Goal: Task Accomplishment & Management: Manage account settings

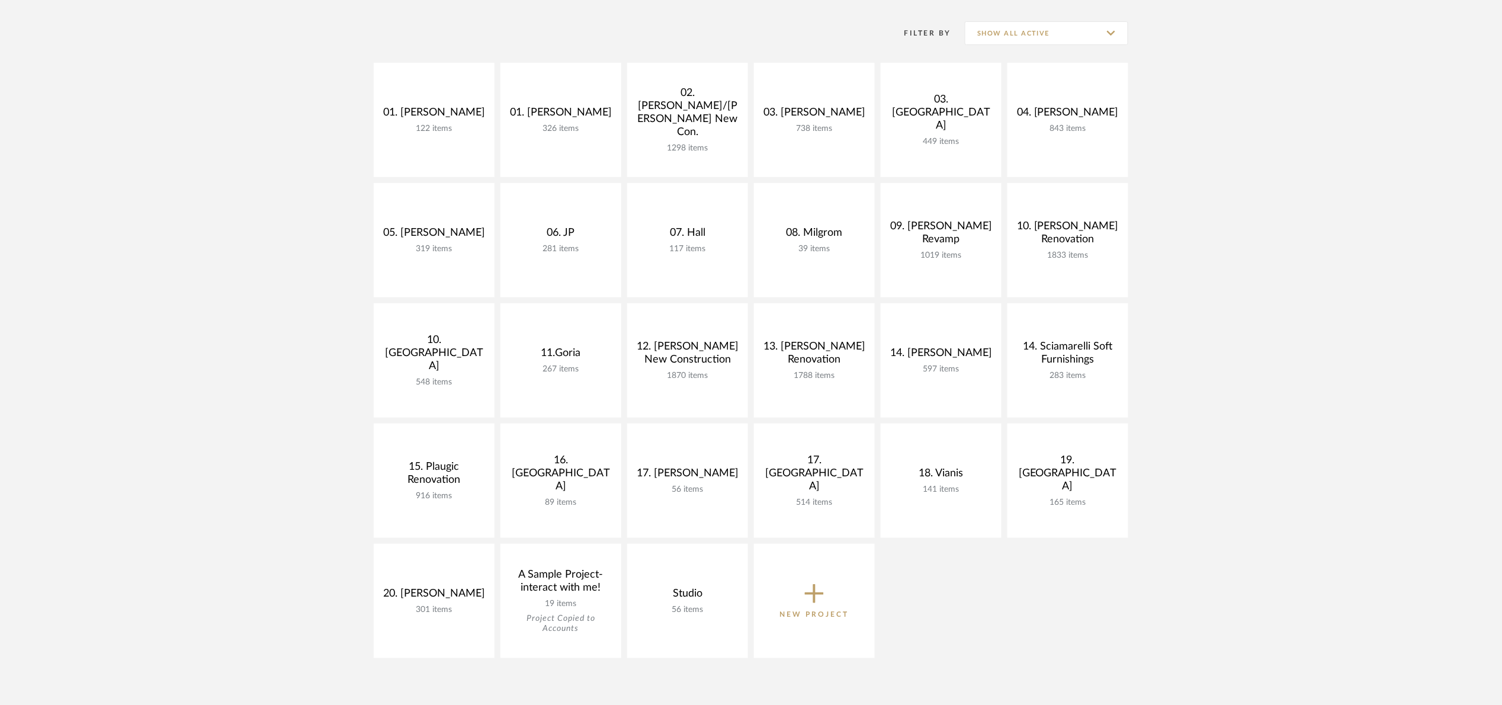
scroll to position [178, 0]
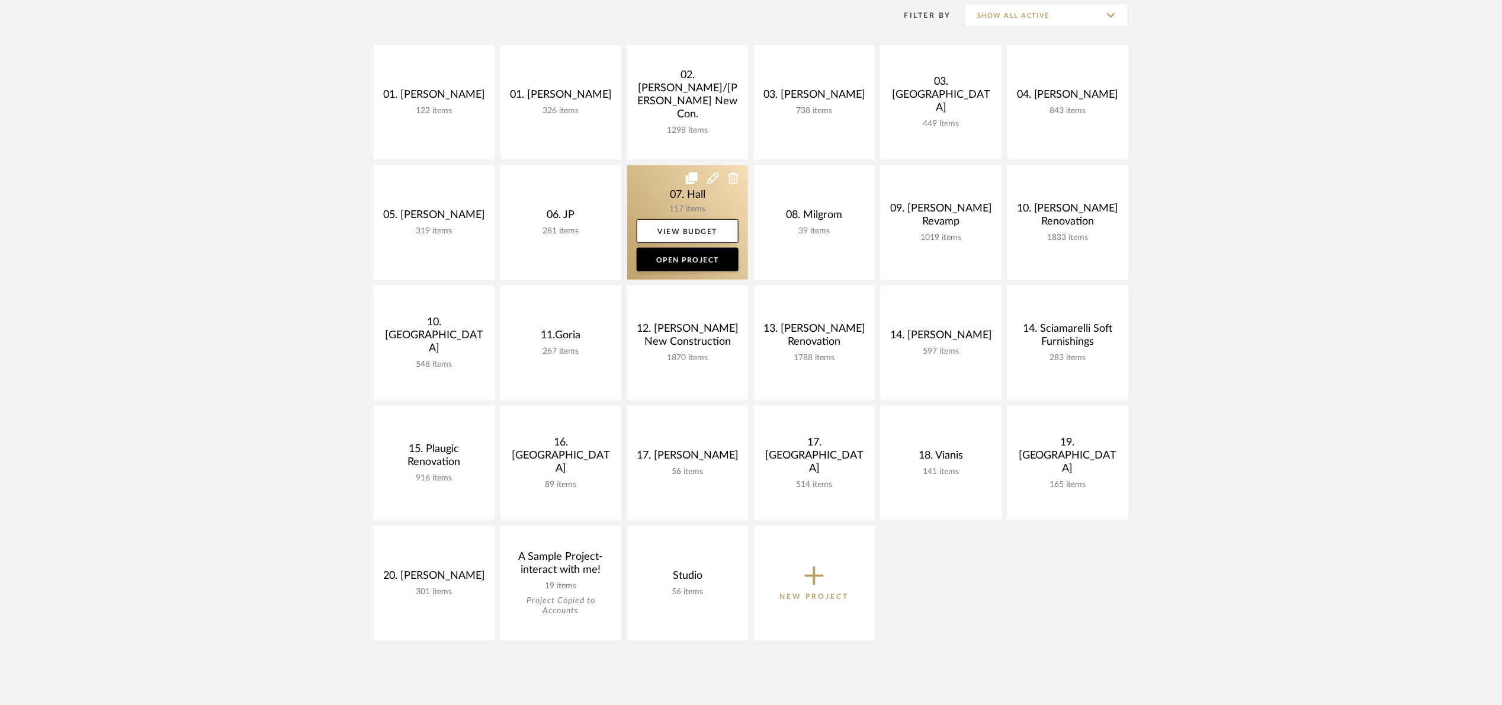
click at [665, 186] on link at bounding box center [687, 222] width 121 height 114
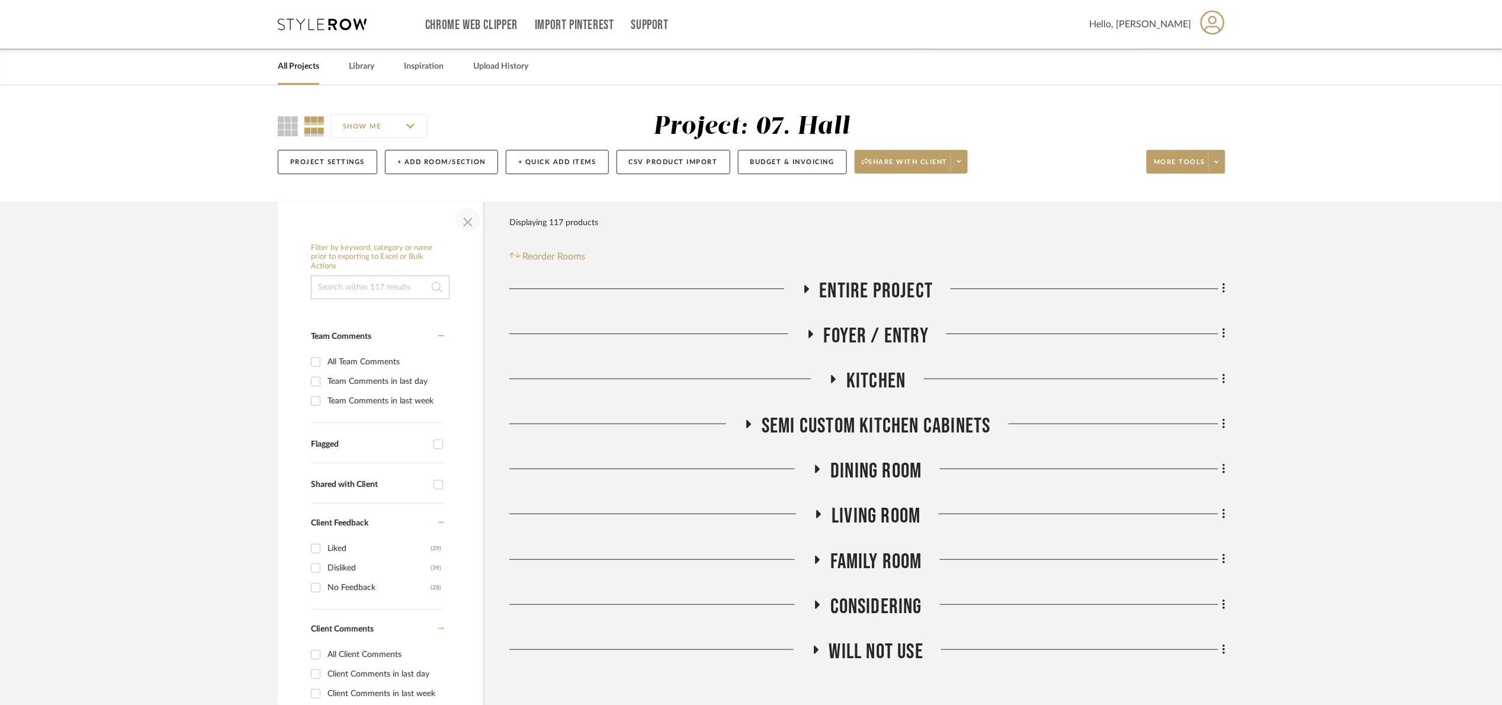
click at [463, 219] on span "button" at bounding box center [468, 220] width 28 height 28
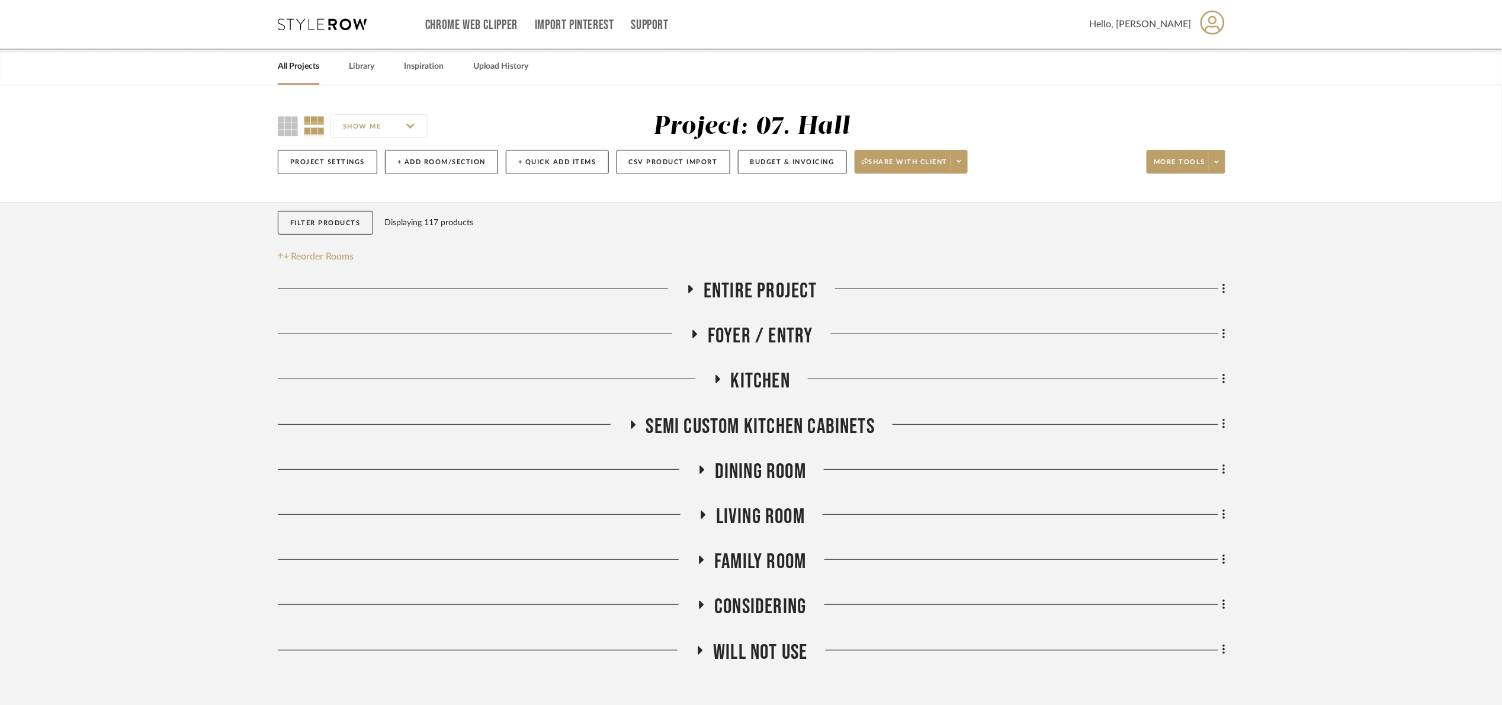
click at [763, 377] on span "Kitchen" at bounding box center [760, 380] width 59 height 25
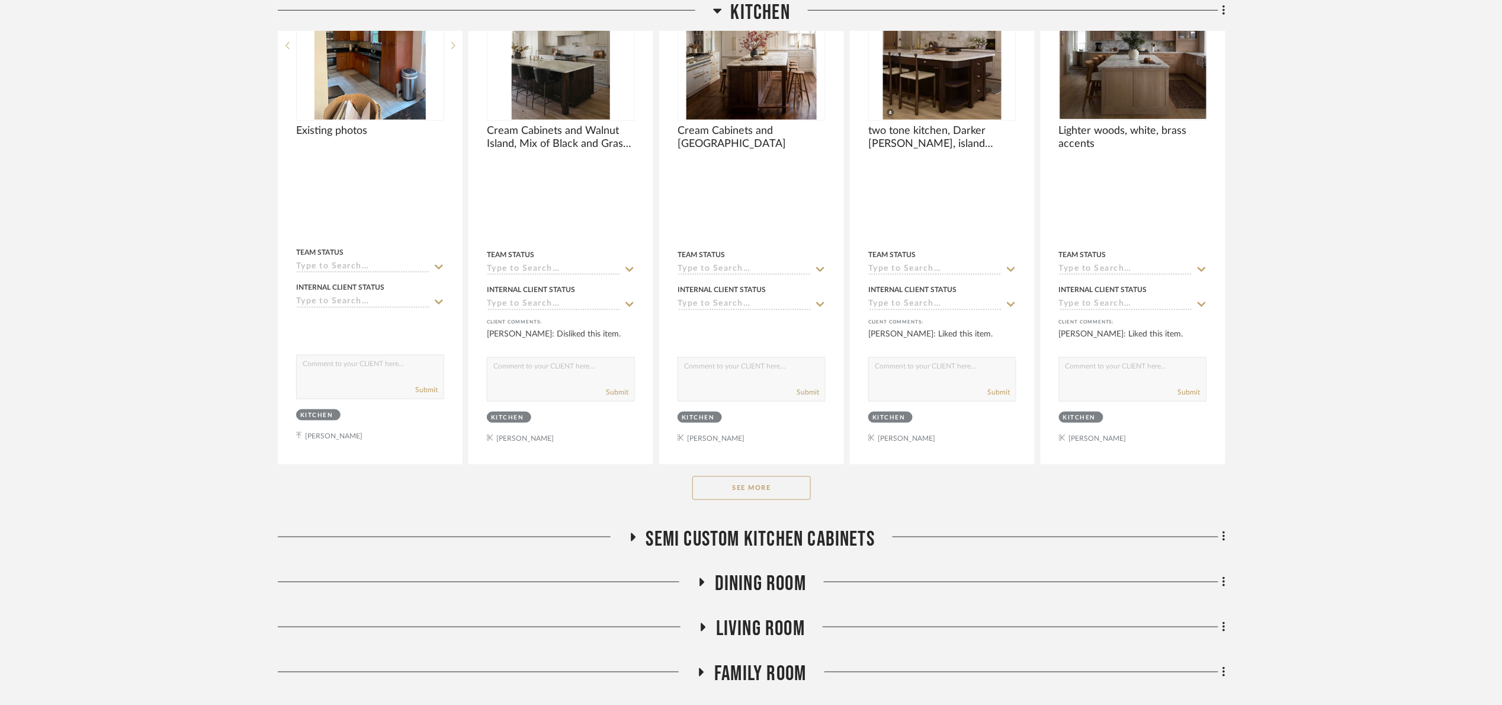
scroll to position [533, 0]
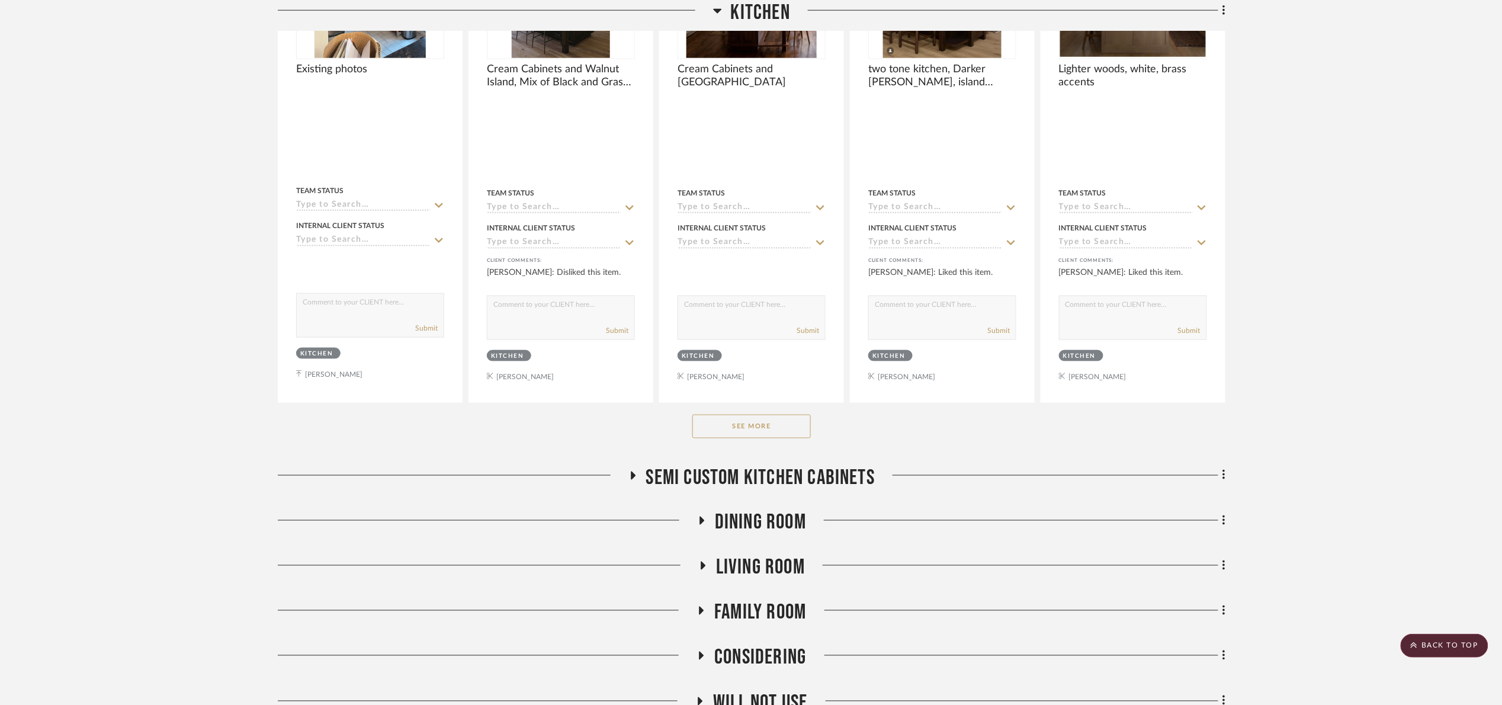
click at [736, 437] on button "See More" at bounding box center [751, 427] width 118 height 24
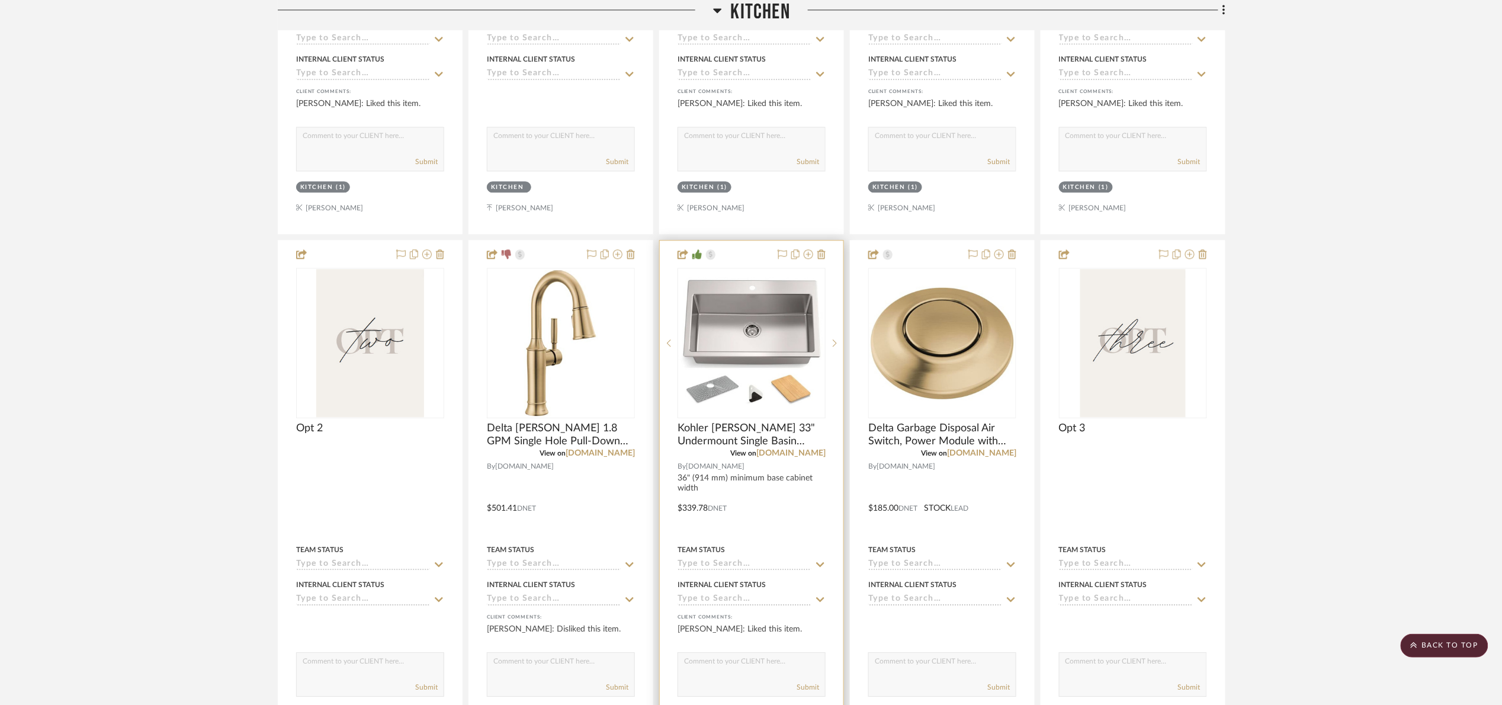
scroll to position [1244, 0]
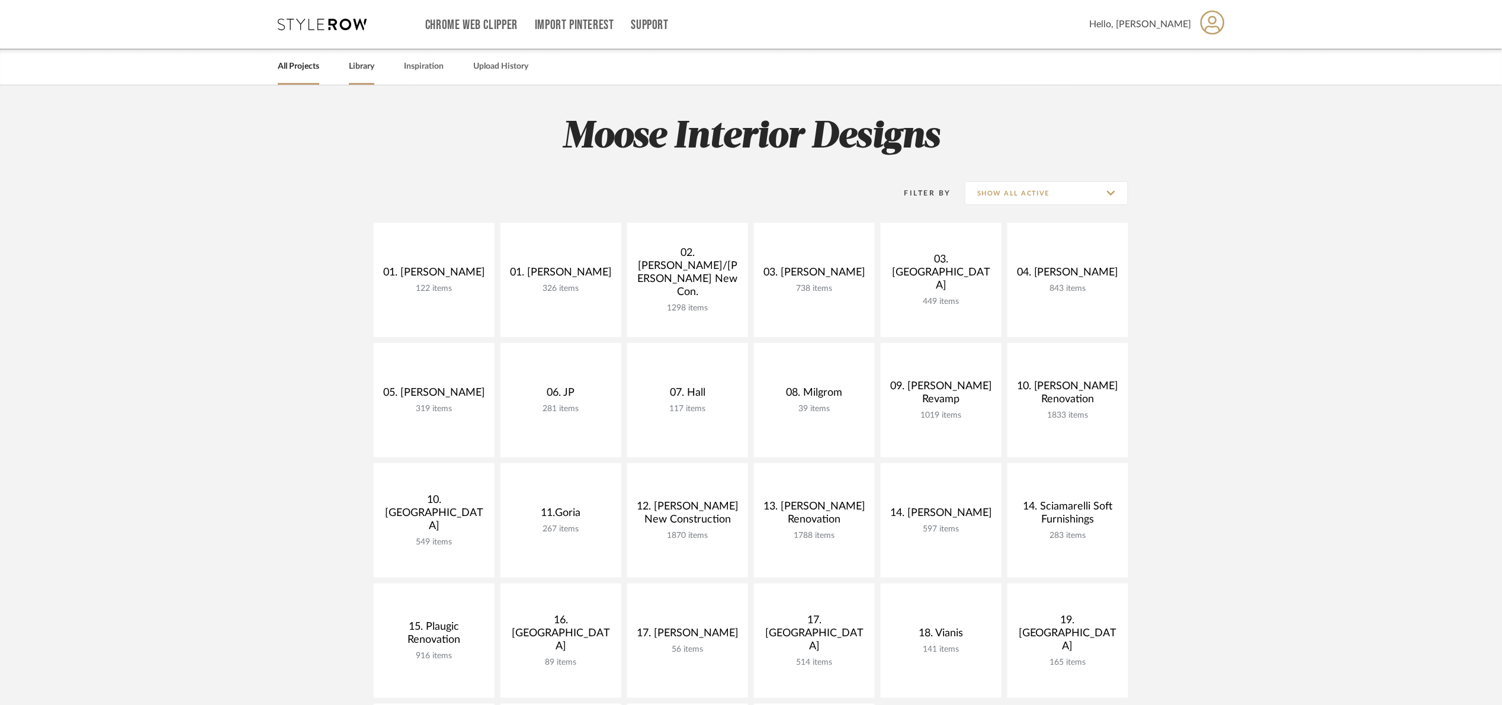
click at [366, 68] on link "Library" at bounding box center [361, 67] width 25 height 16
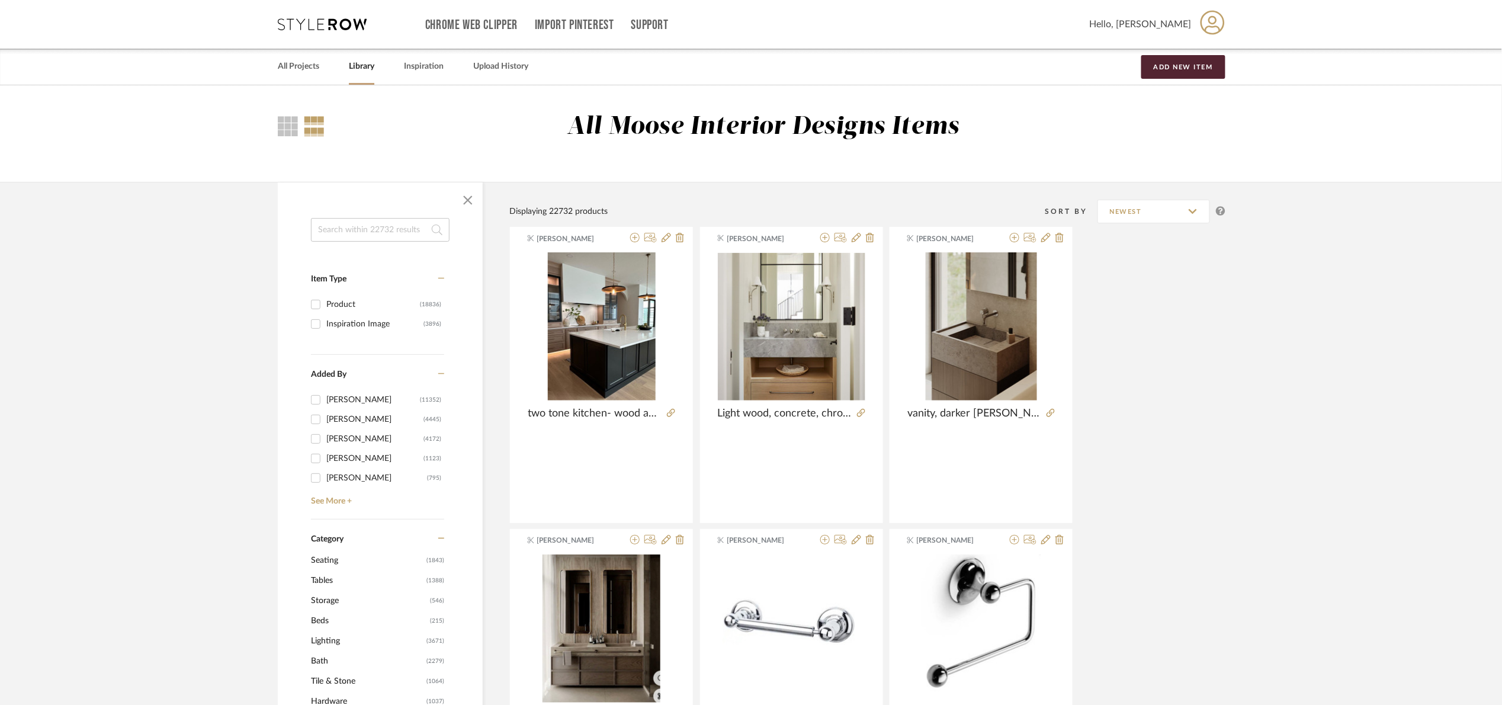
click at [402, 216] on div at bounding box center [380, 200] width 205 height 36
click at [387, 229] on input at bounding box center [380, 230] width 139 height 24
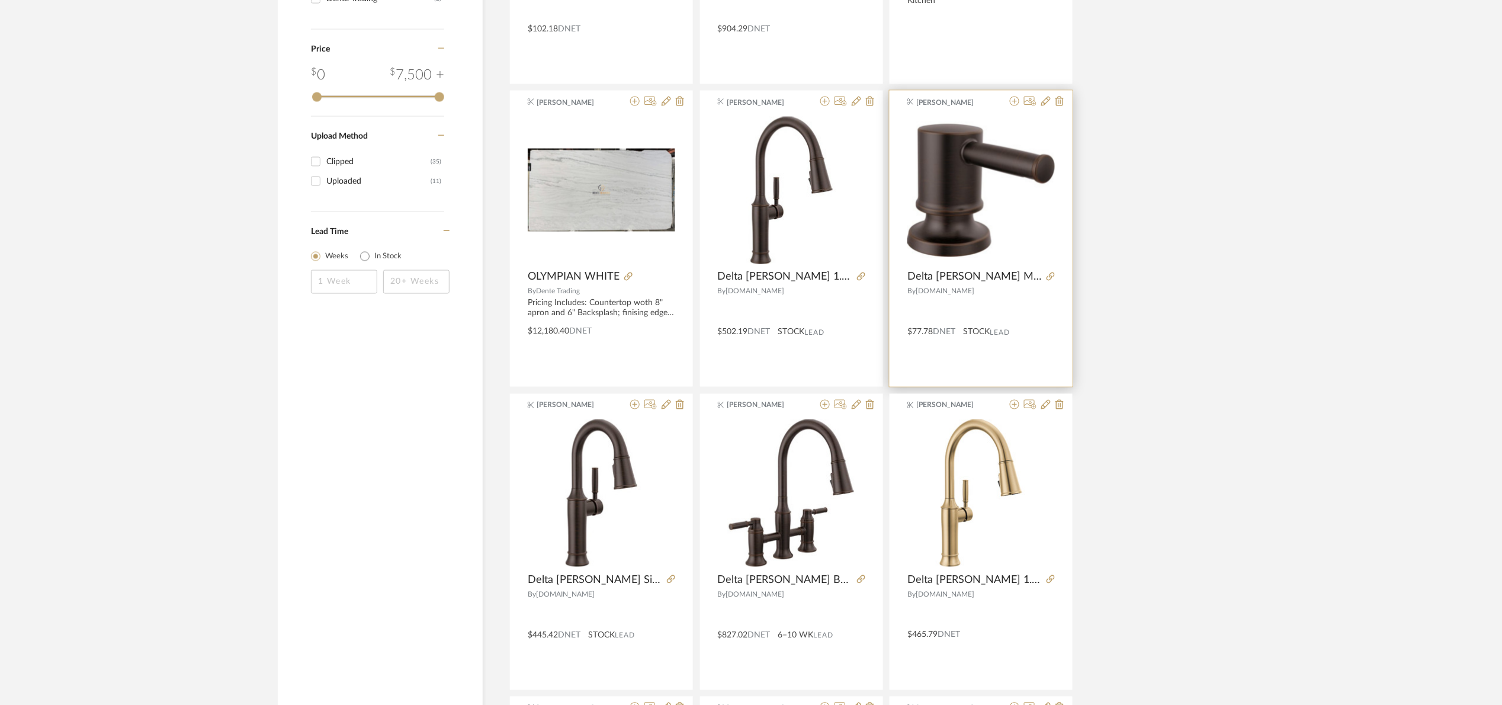
scroll to position [888, 0]
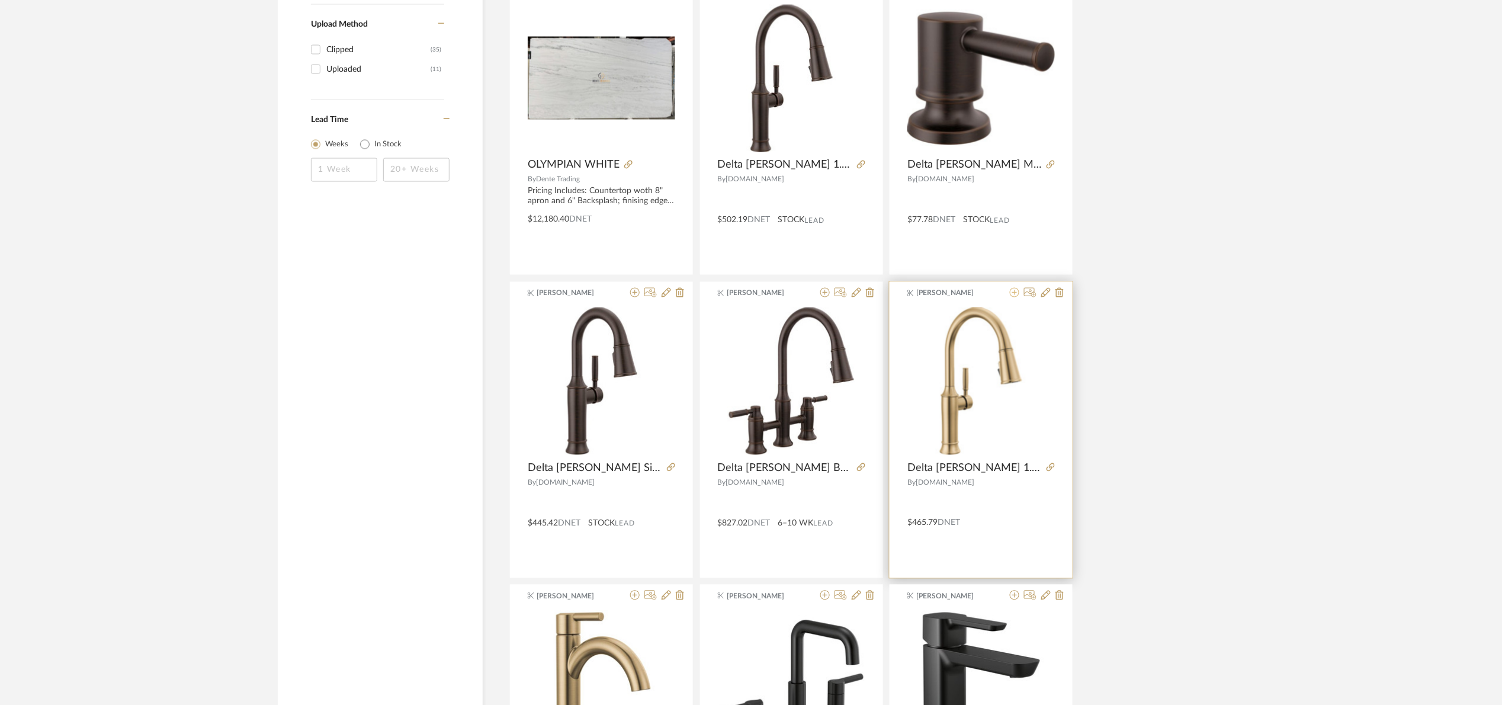
type input "delta renaldi"
click at [1014, 295] on icon at bounding box center [1014, 292] width 9 height 9
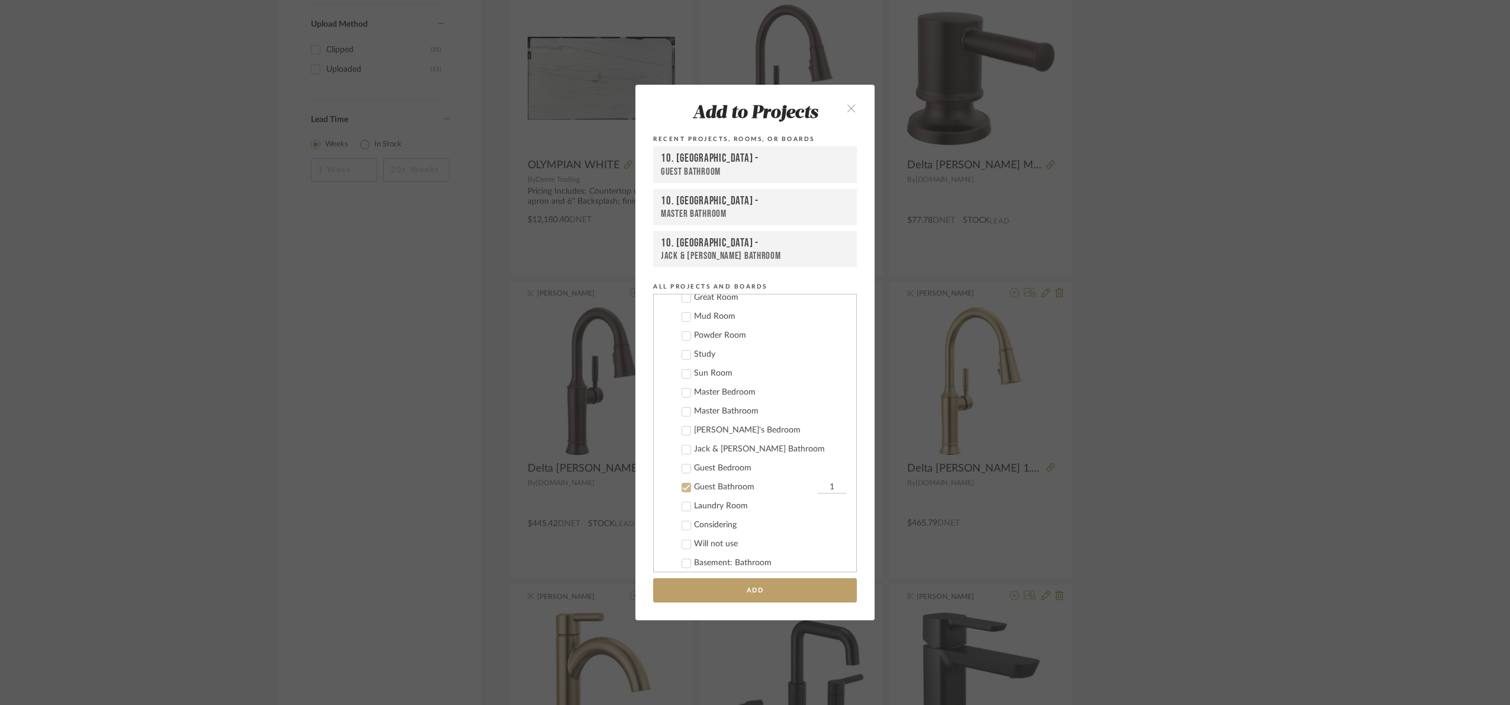
click at [716, 482] on div "Guest Bathroom" at bounding box center [754, 487] width 120 height 10
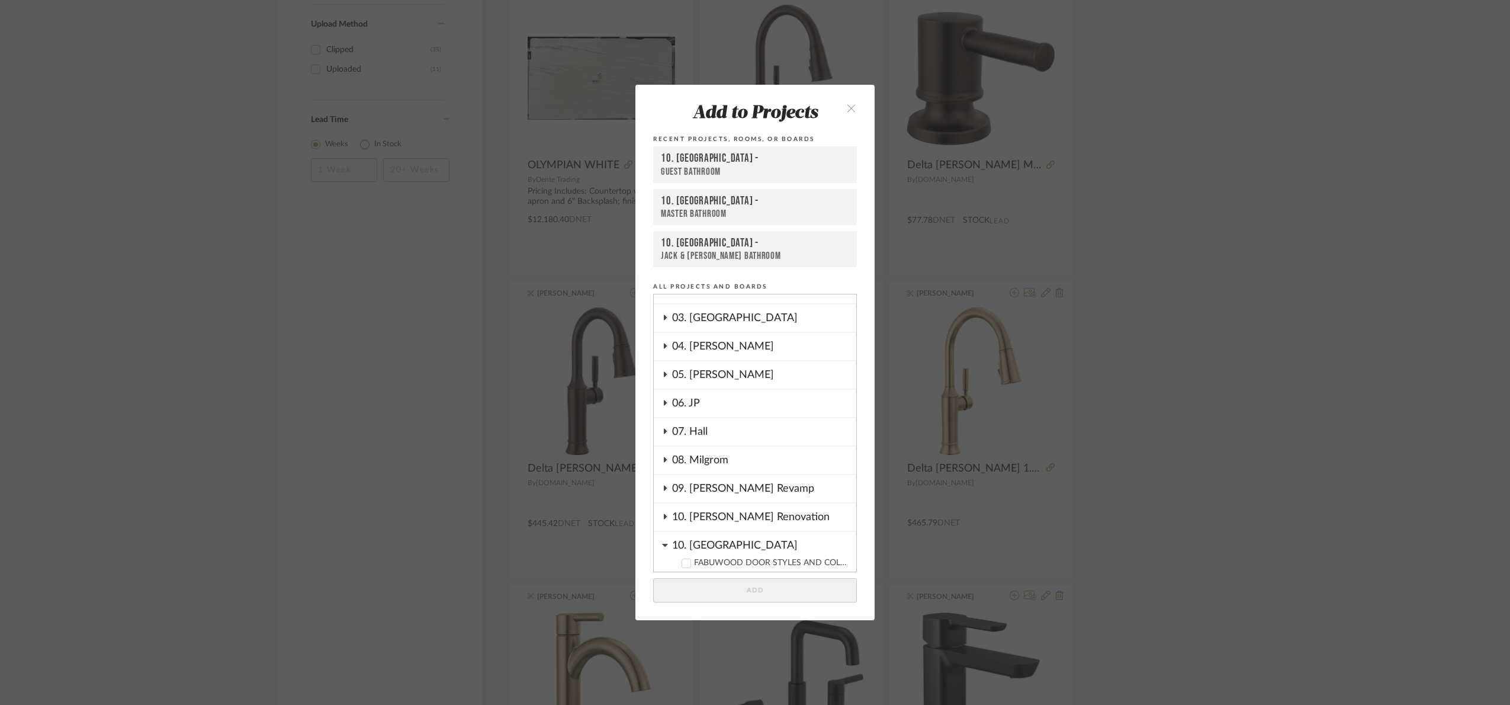
scroll to position [123, 0]
drag, startPoint x: 704, startPoint y: 541, endPoint x: 706, endPoint y: 509, distance: 31.4
click at [705, 540] on div "10. Vignola" at bounding box center [764, 550] width 184 height 21
click at [710, 437] on div "07. Hall" at bounding box center [764, 439] width 184 height 27
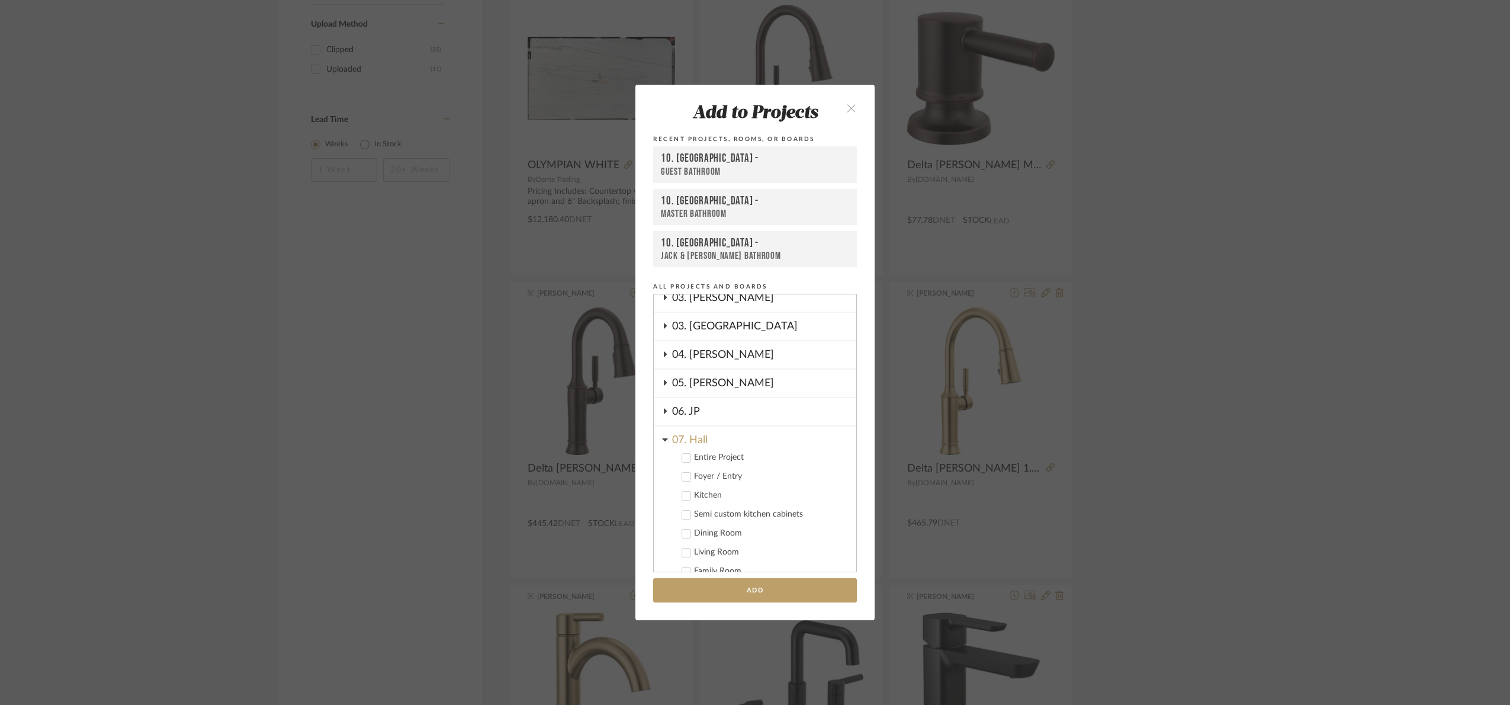
click at [693, 485] on cdk-nested-tree-node "Kitchen" at bounding box center [750, 494] width 193 height 19
click at [695, 490] on div "Kitchen" at bounding box center [770, 495] width 153 height 10
click at [754, 581] on button "Add" at bounding box center [755, 590] width 204 height 24
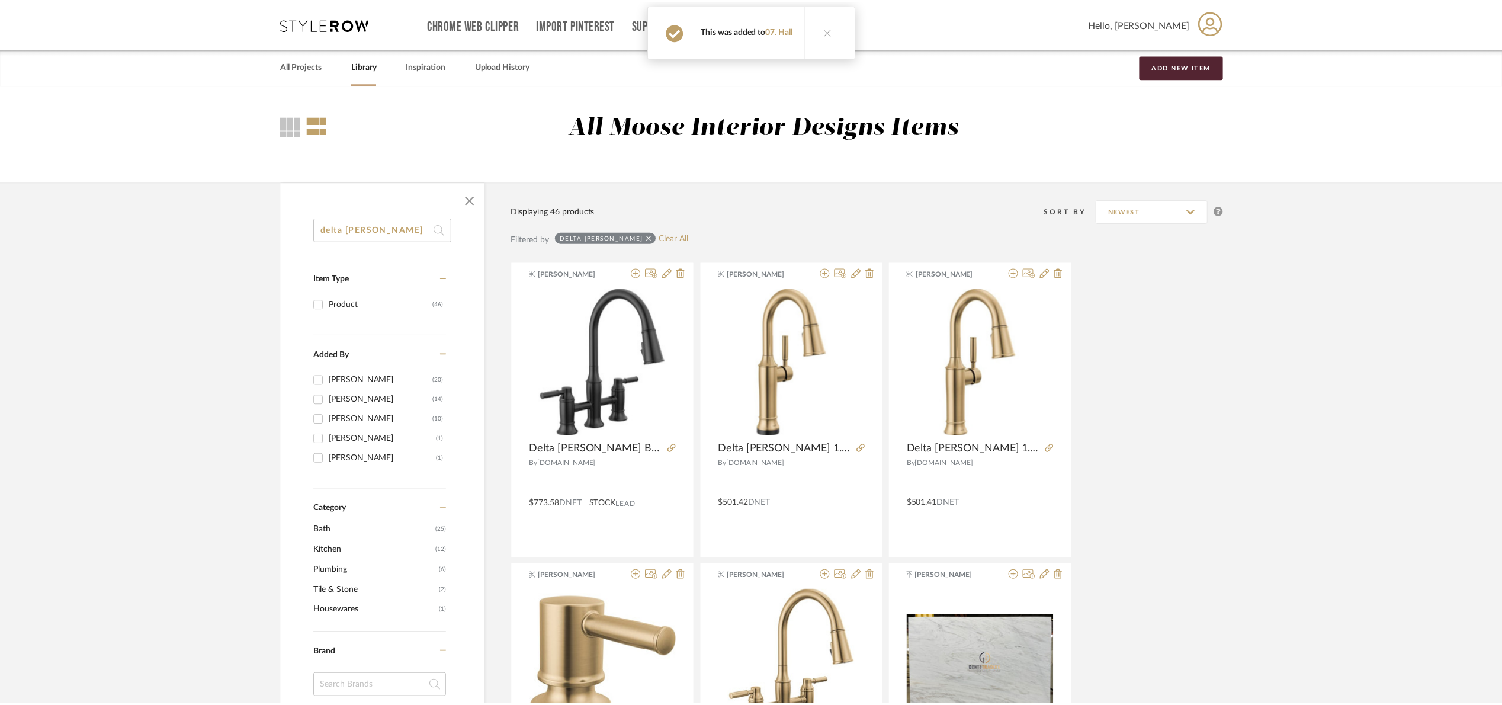
scroll to position [888, 0]
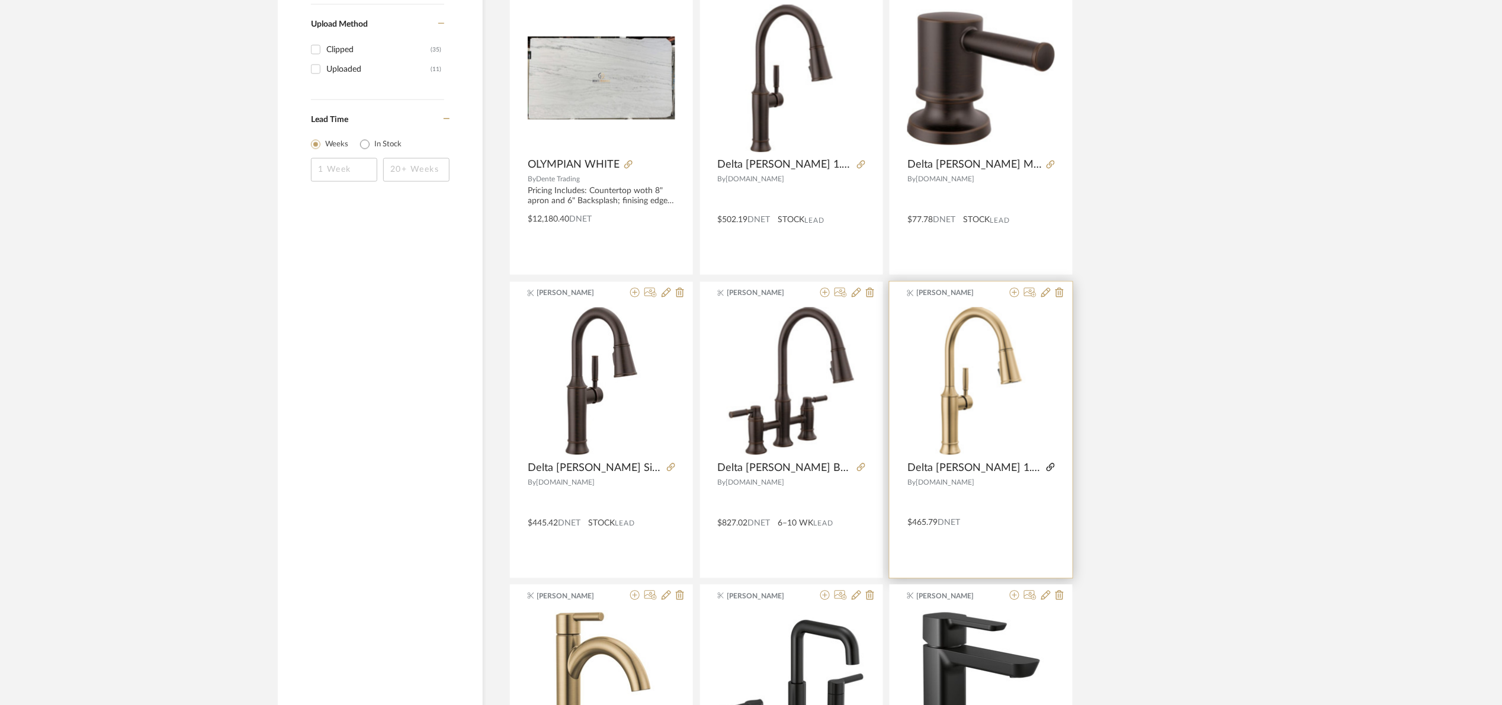
click at [1050, 466] on icon at bounding box center [1051, 467] width 8 height 8
click at [977, 433] on img "0" at bounding box center [980, 380] width 147 height 147
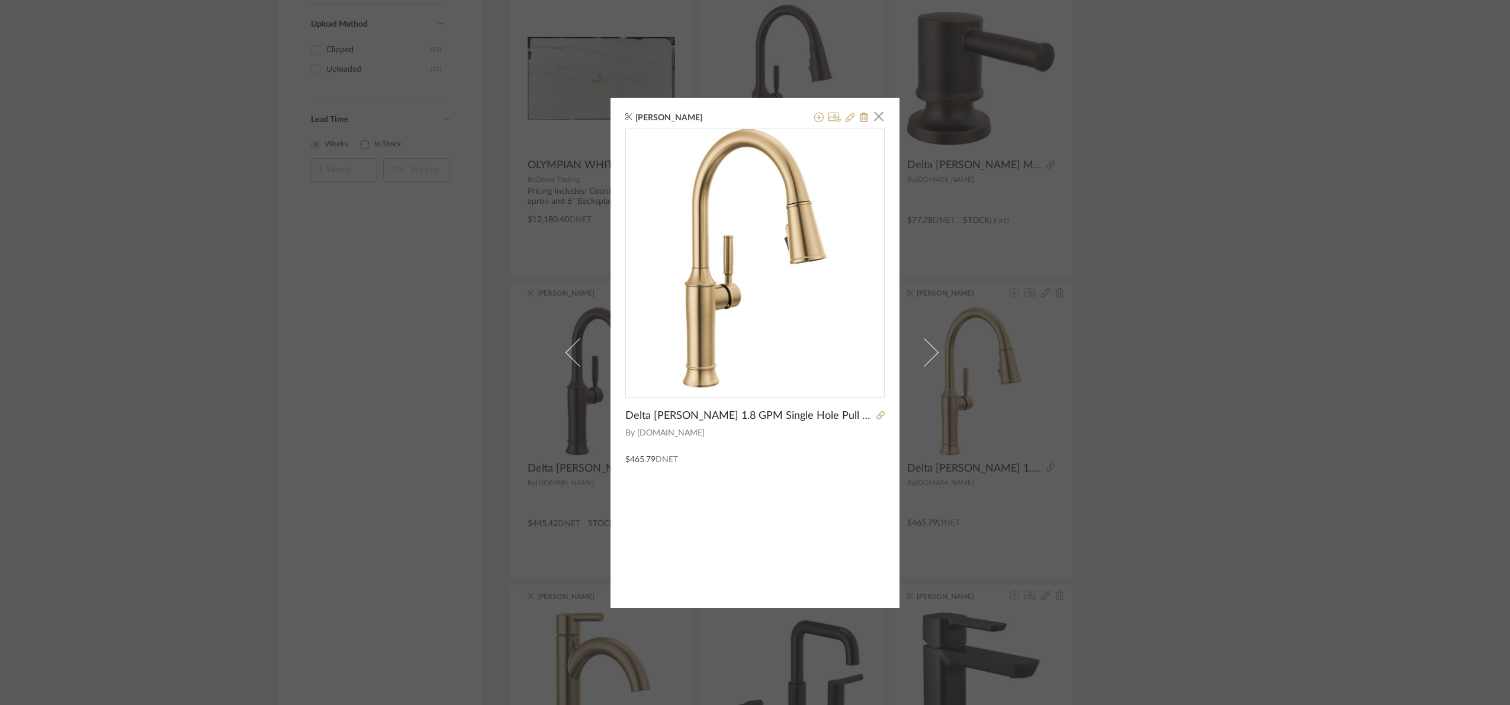
click at [846, 123] on button at bounding box center [850, 118] width 9 height 14
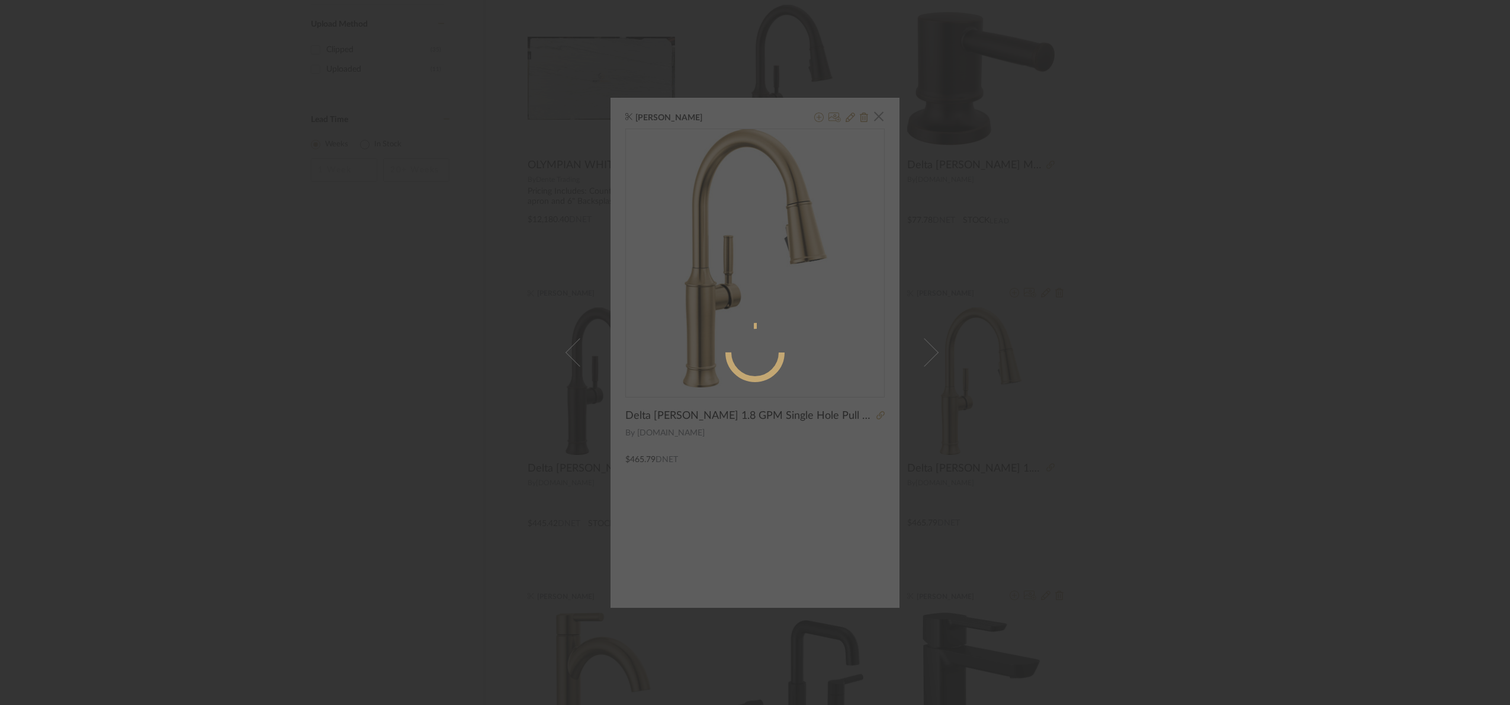
radio input "true"
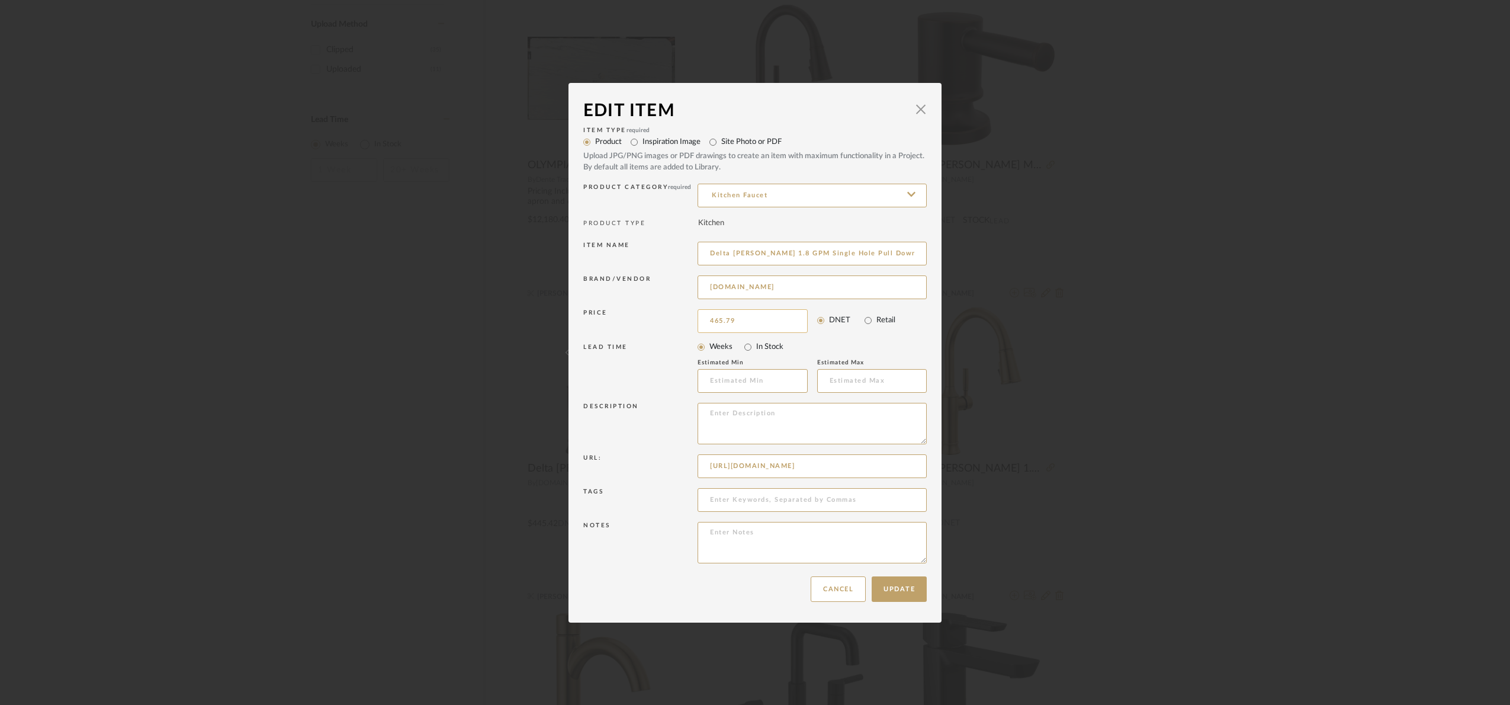
click at [746, 323] on input "465.79" at bounding box center [753, 321] width 110 height 24
type input "$502.19"
click at [892, 585] on button "Update" at bounding box center [899, 588] width 55 height 25
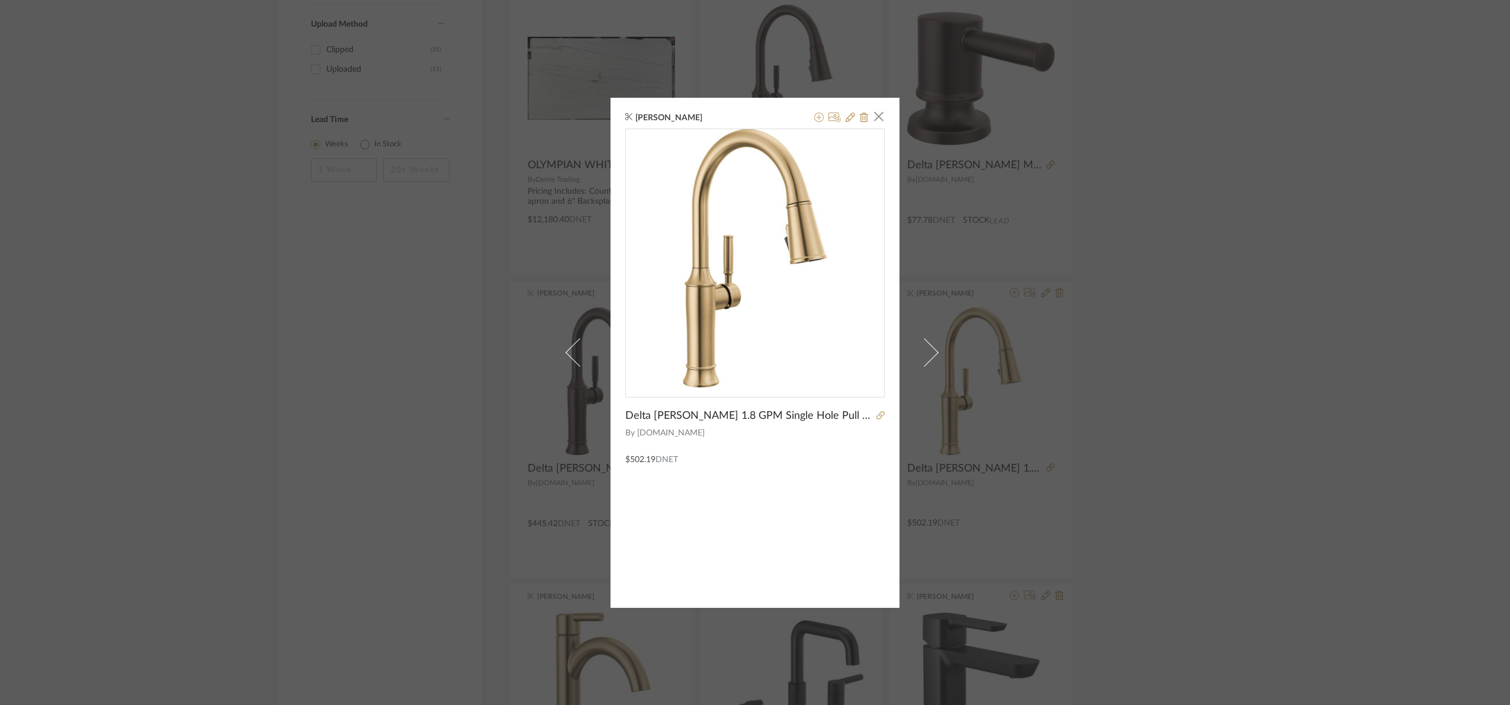
click at [1259, 223] on div "Angelena Boeta × Delta Renaldi 1.8 GPM Single Hole Pull Down champagne bronze B…" at bounding box center [755, 352] width 1510 height 705
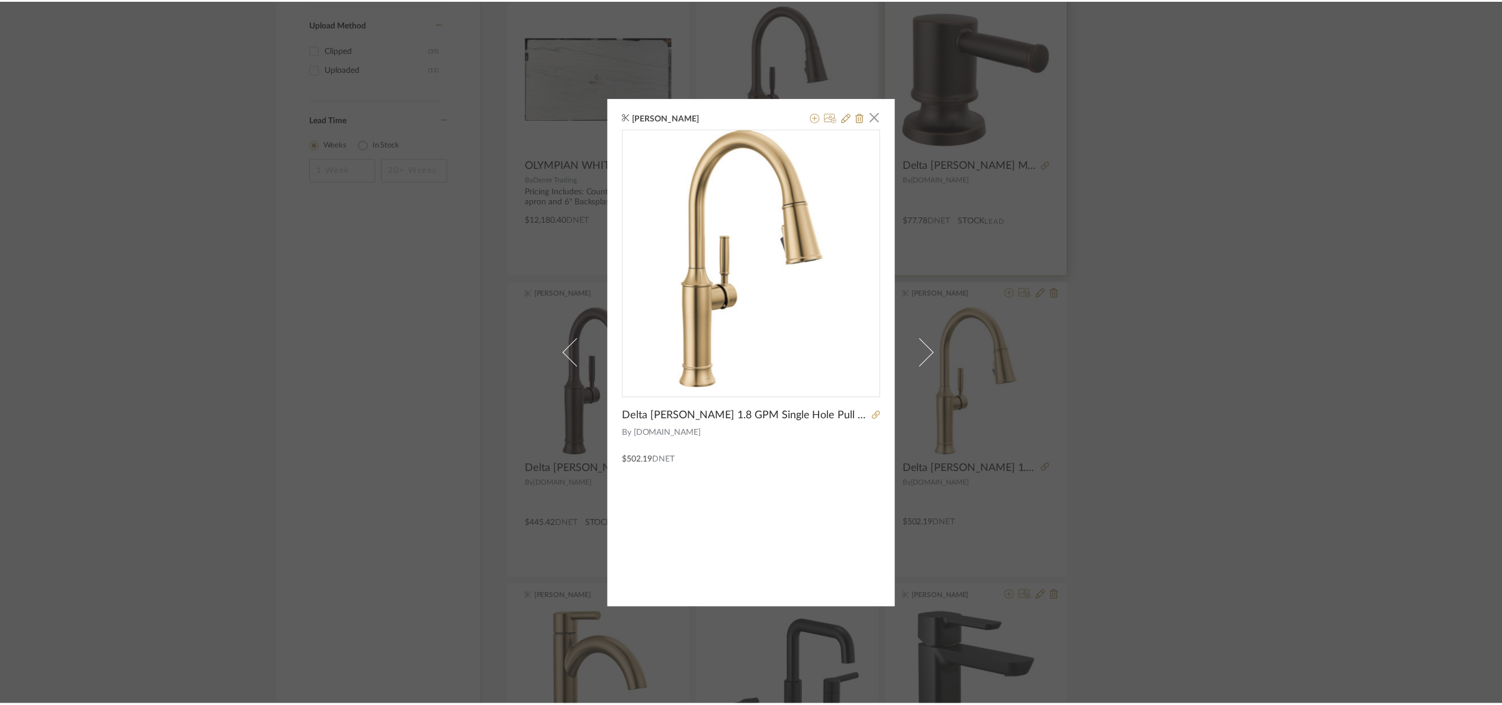
scroll to position [888, 0]
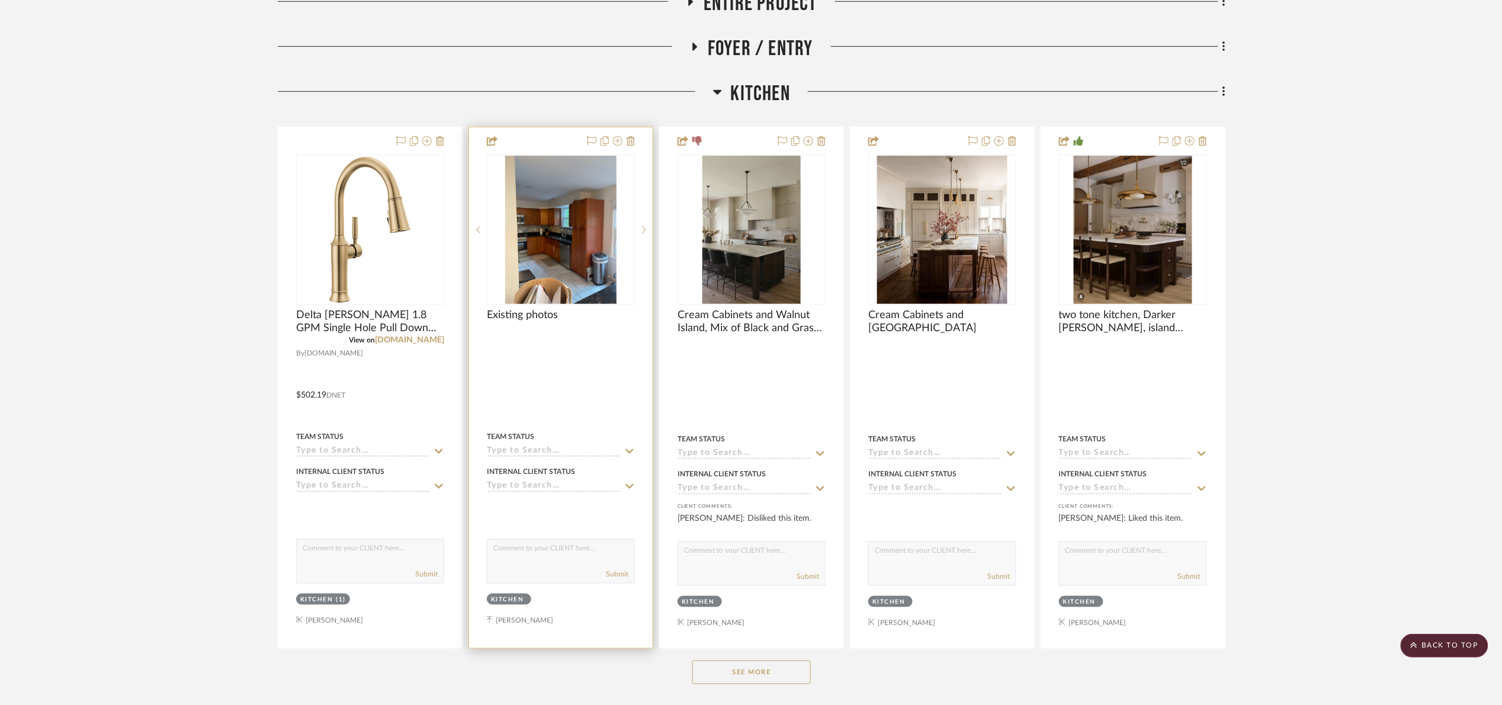
scroll to position [267, 0]
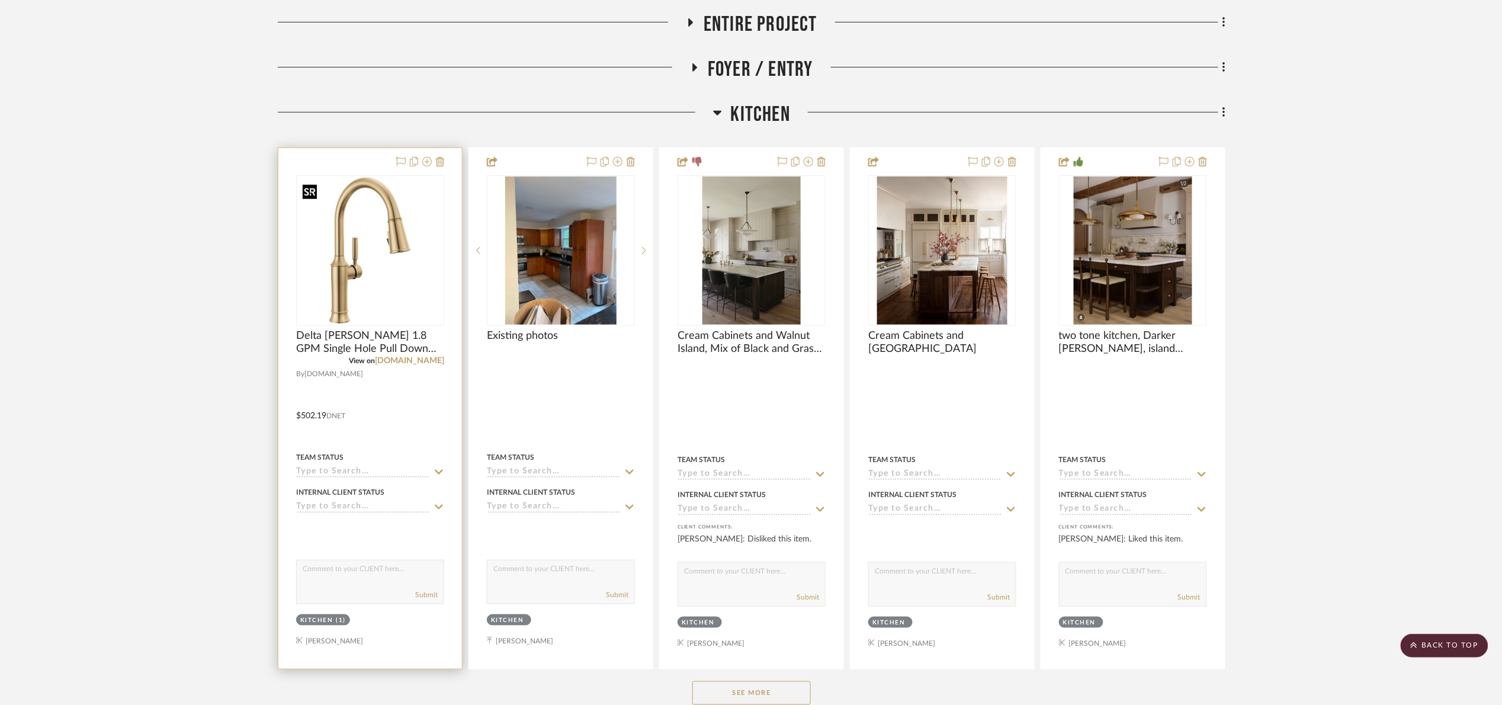
click at [409, 224] on img "0" at bounding box center [370, 251] width 146 height 146
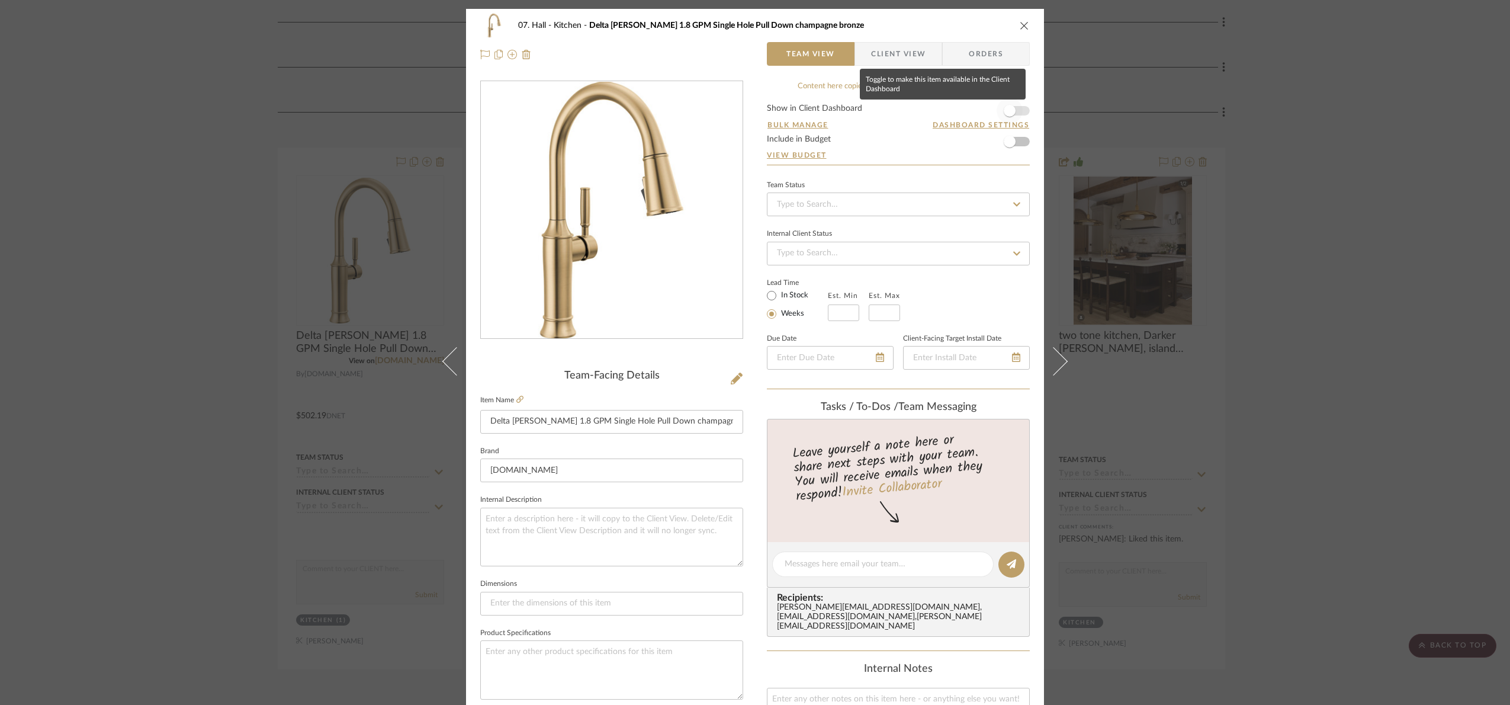
click at [1010, 106] on span "button" at bounding box center [1010, 111] width 26 height 26
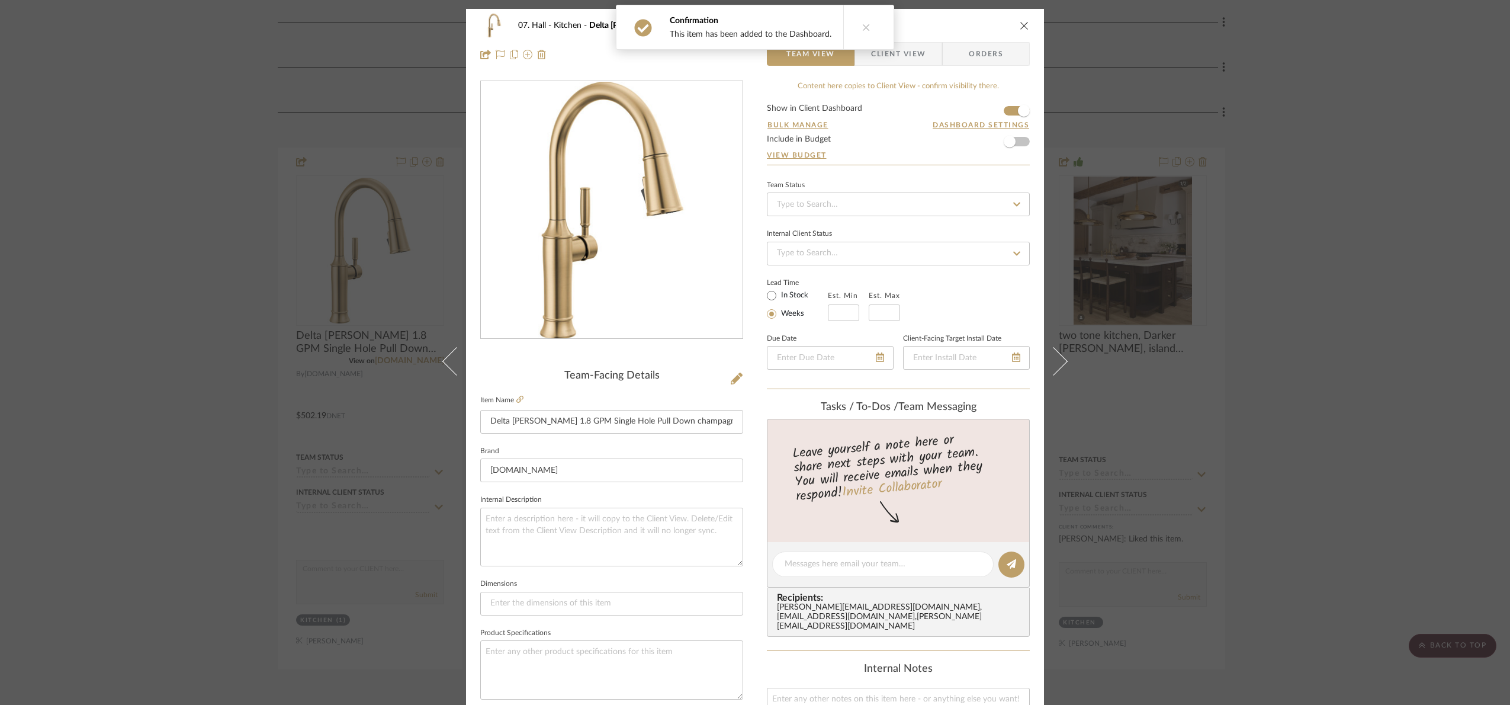
click at [908, 48] on span "Client View" at bounding box center [898, 54] width 54 height 24
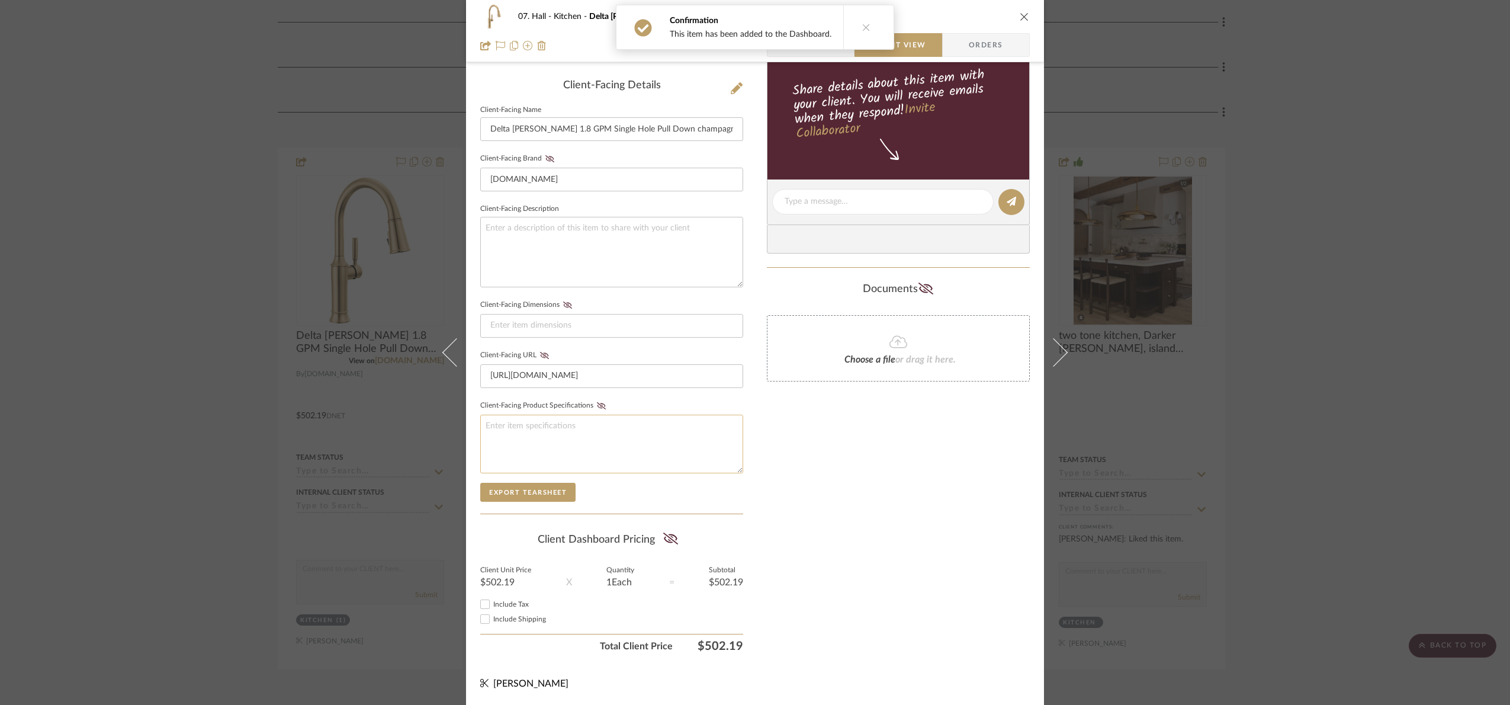
scroll to position [294, 0]
drag, startPoint x: 666, startPoint y: 538, endPoint x: 1396, endPoint y: 424, distance: 738.1
click at [676, 536] on summary-project-share-button at bounding box center [670, 539] width 31 height 27
click at [663, 536] on icon at bounding box center [670, 538] width 15 height 12
click at [1367, 347] on div "07. Hall Kitchen Delta Renaldi 1.8 GPM Single Hole Pull Down champagne bronze T…" at bounding box center [755, 352] width 1510 height 705
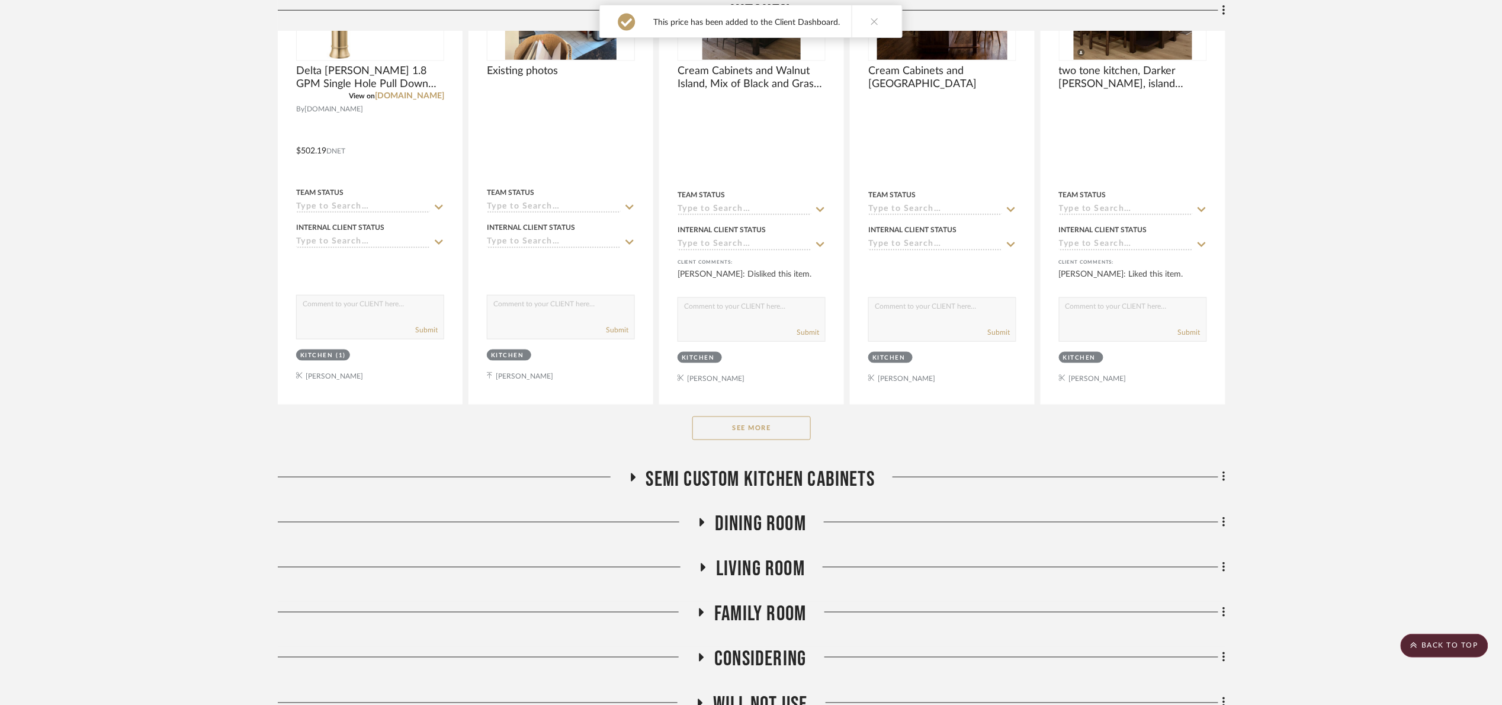
scroll to position [533, 0]
click at [735, 437] on button "See More" at bounding box center [751, 427] width 118 height 24
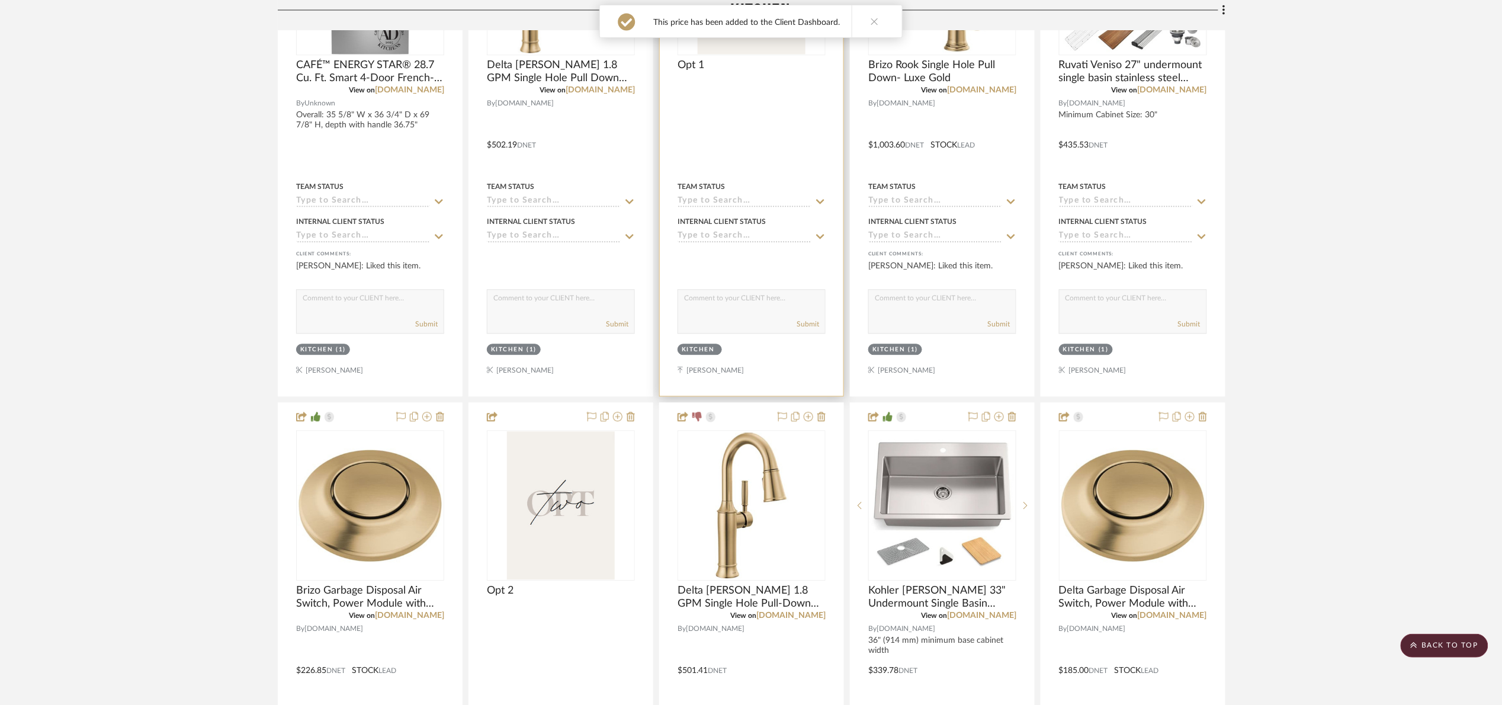
scroll to position [1066, 0]
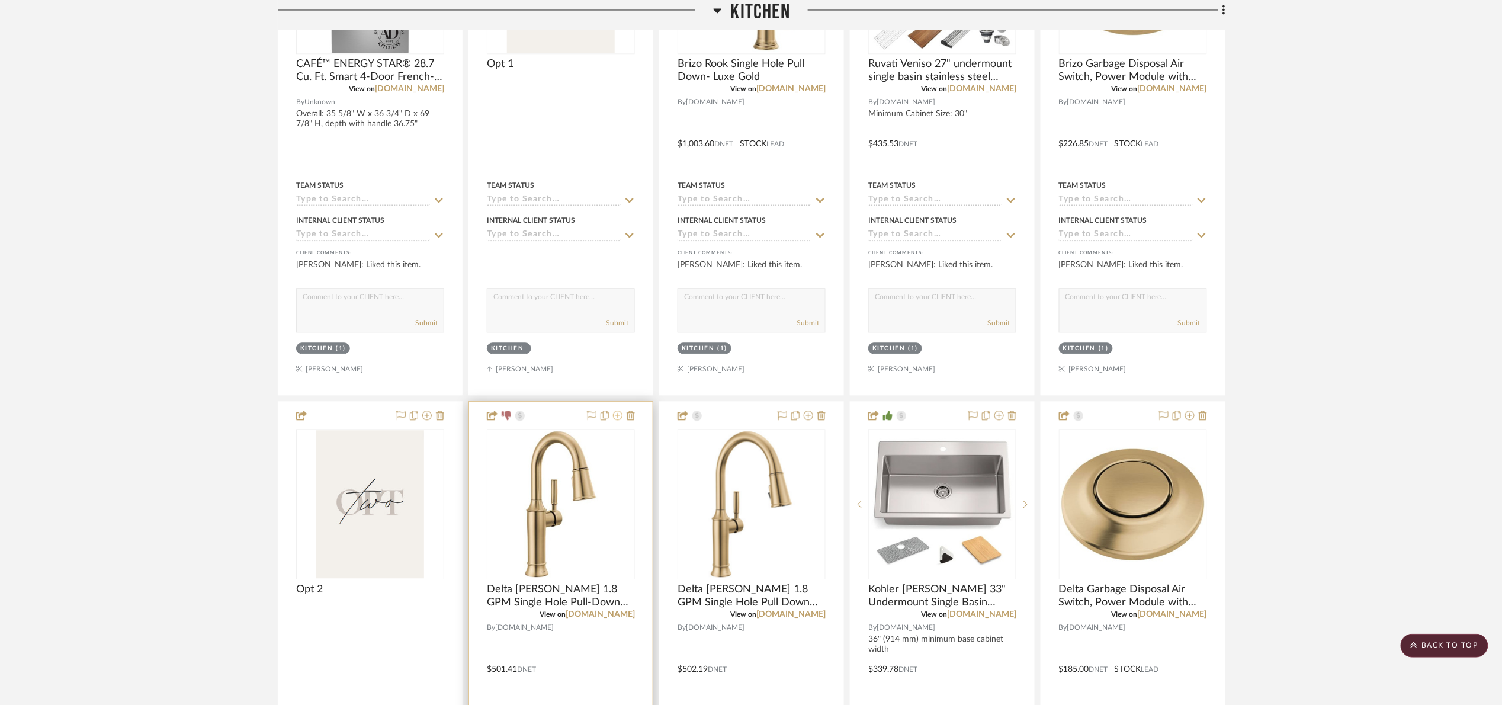
click at [620, 420] on icon at bounding box center [617, 414] width 9 height 9
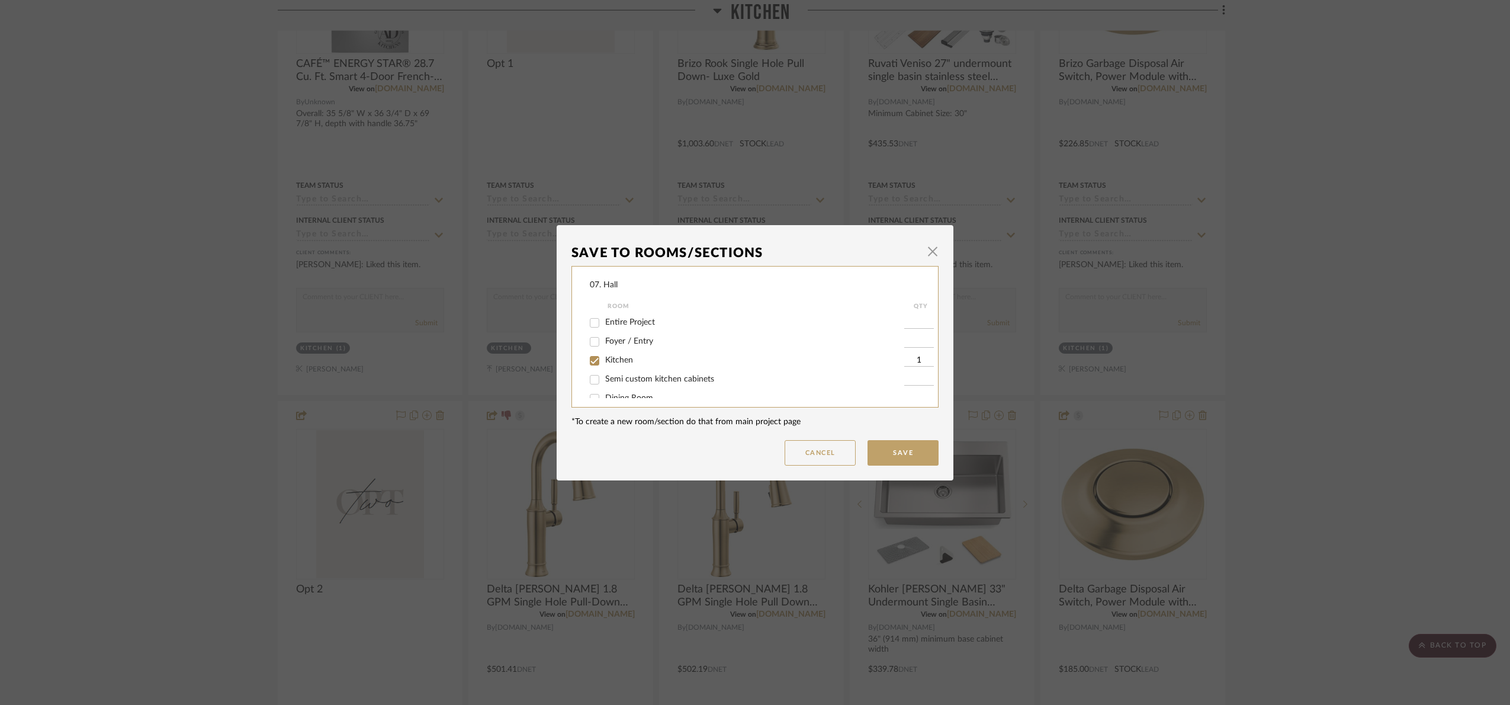
click at [605, 358] on span "Kitchen" at bounding box center [619, 360] width 28 height 8
click at [604, 358] on input "Kitchen" at bounding box center [594, 360] width 19 height 19
checkbox input "false"
click at [625, 391] on div "Will Not Use" at bounding box center [747, 385] width 315 height 19
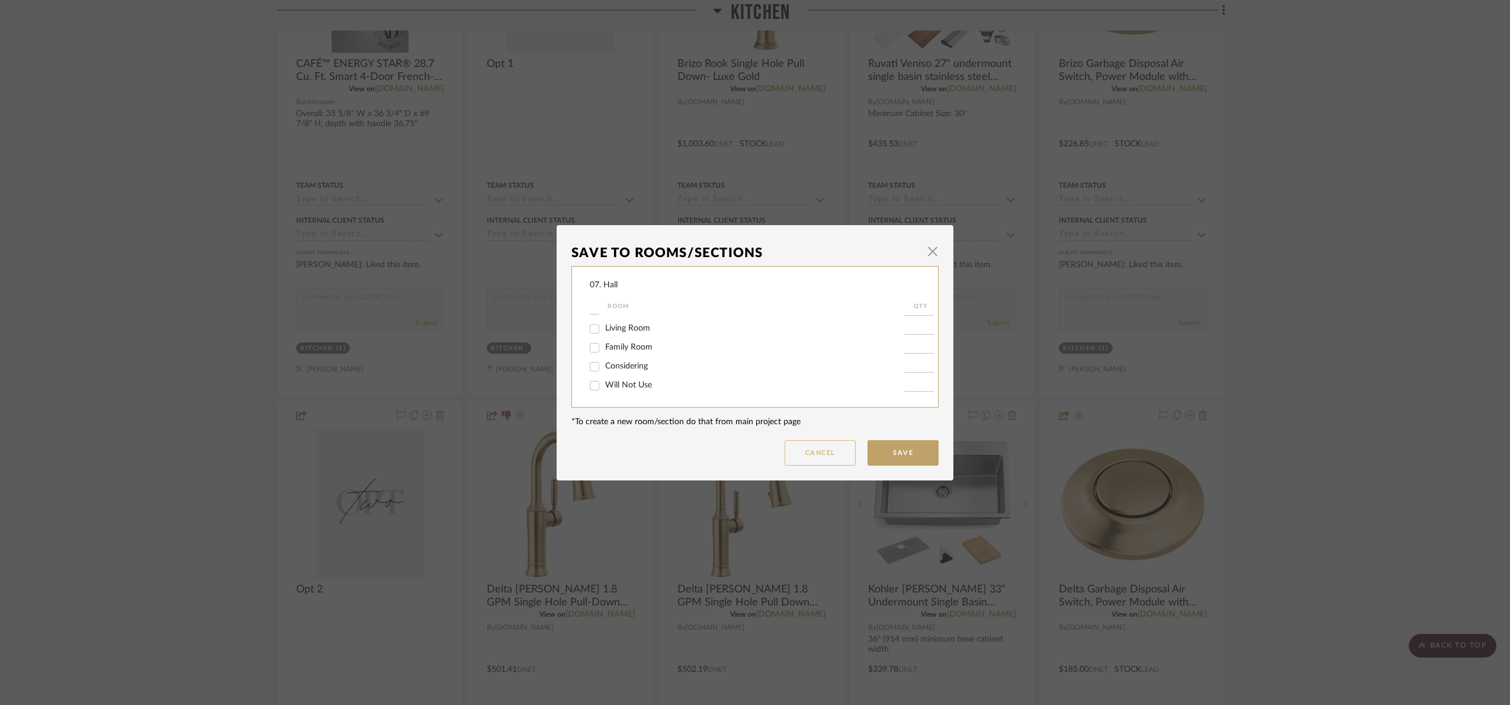
click at [813, 452] on button "Cancel" at bounding box center [820, 452] width 71 height 25
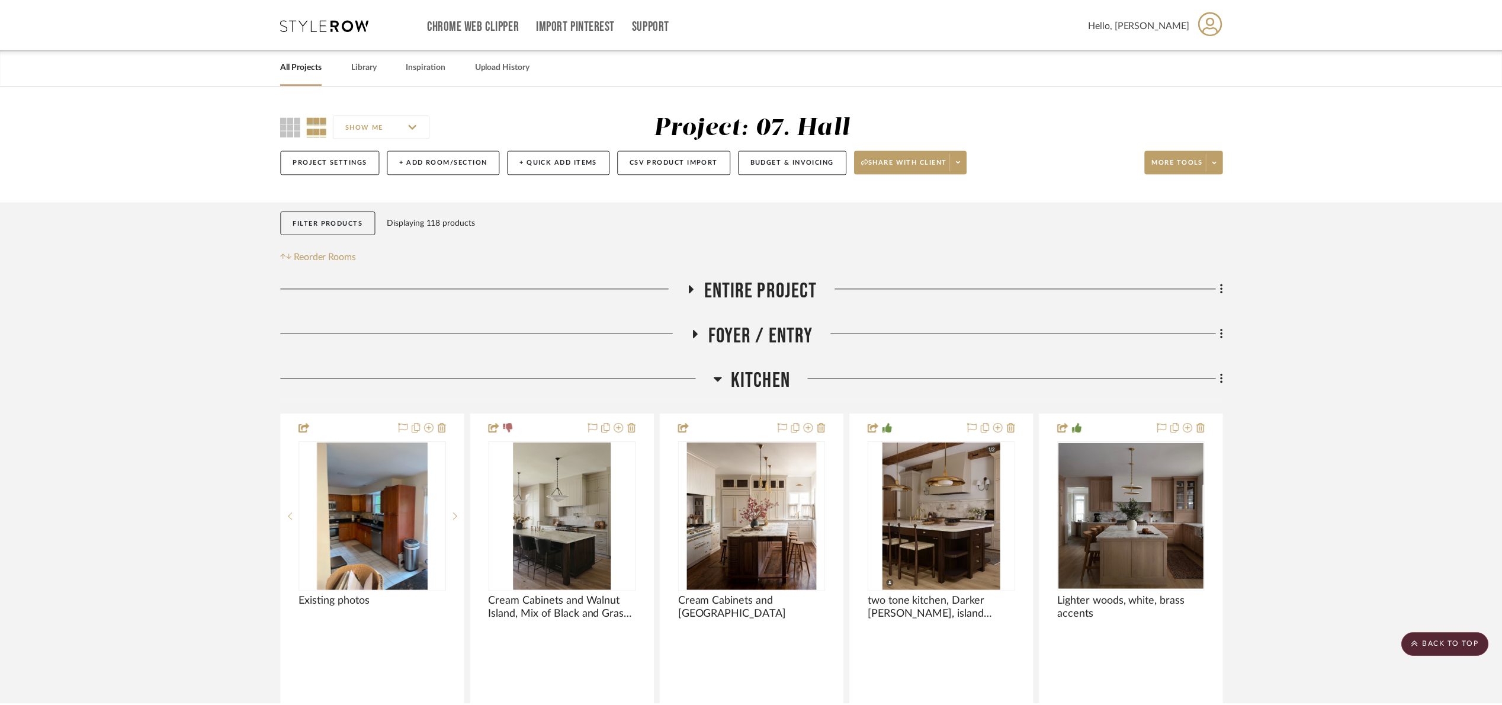
scroll to position [1066, 0]
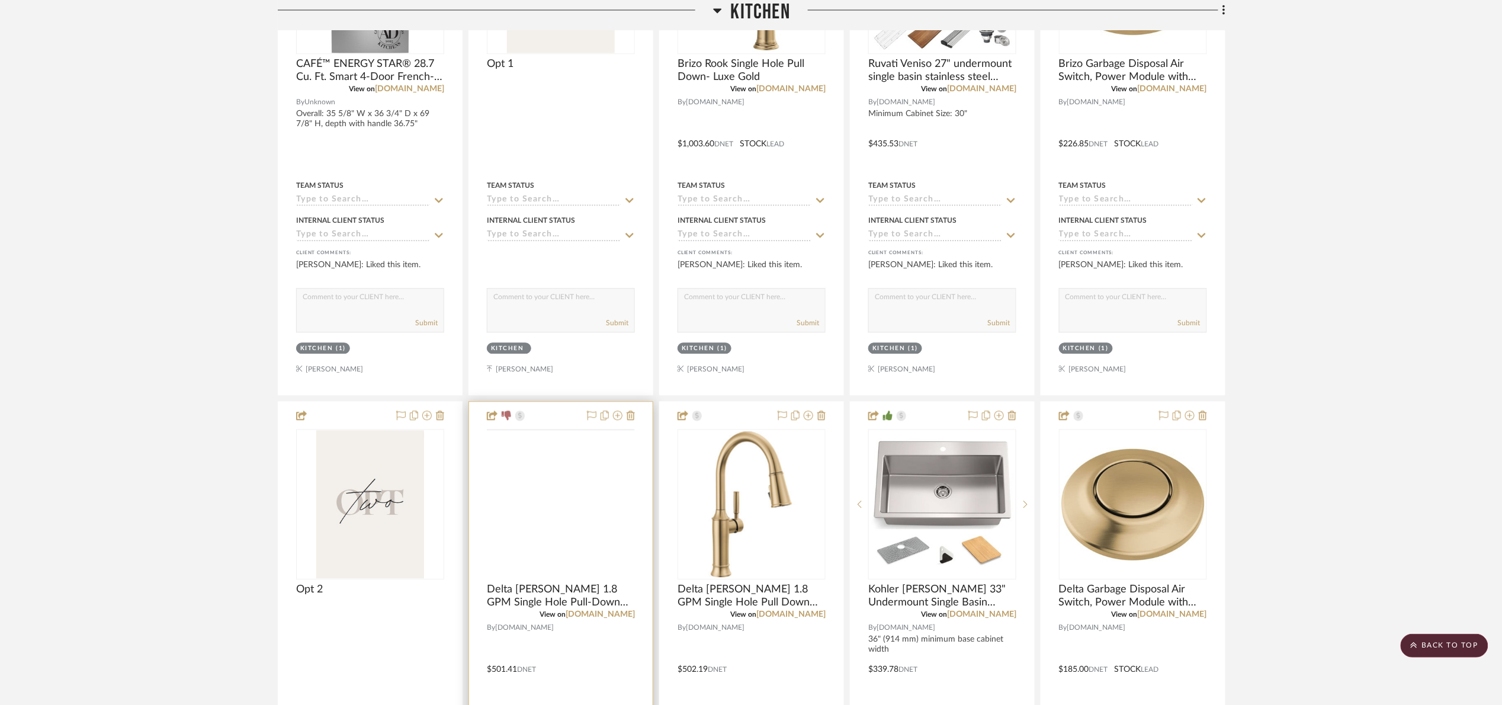
click at [0, 0] on img at bounding box center [0, 0] width 0 height 0
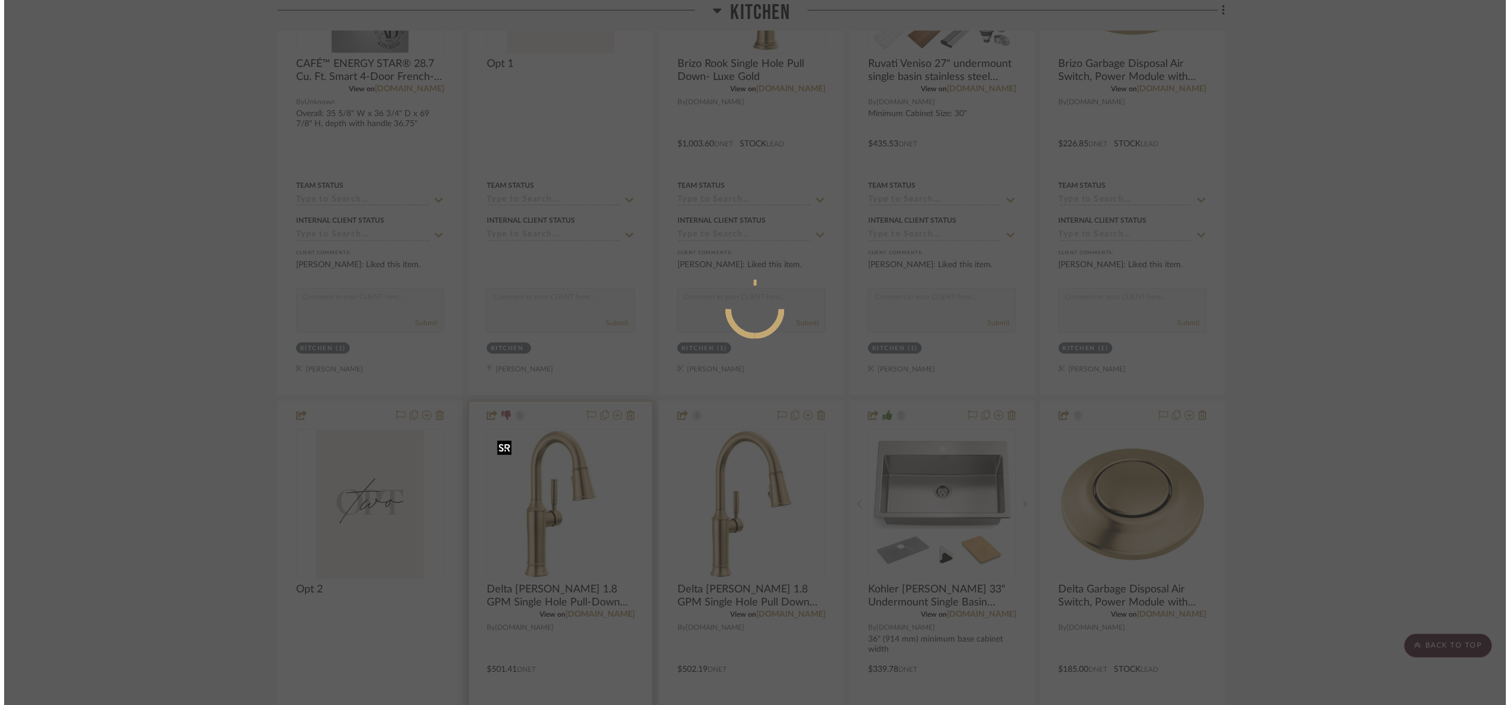
scroll to position [0, 0]
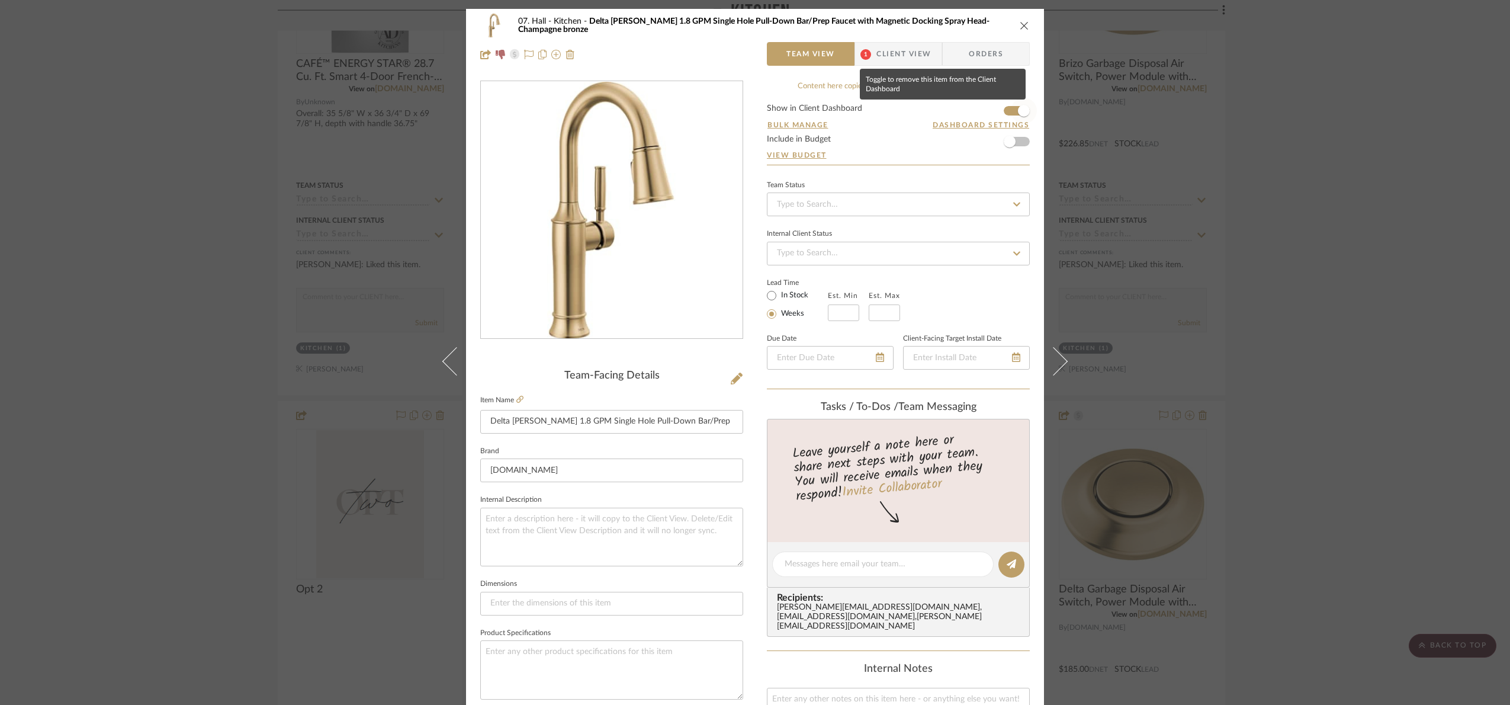
click at [1011, 105] on span "button" at bounding box center [1024, 111] width 26 height 26
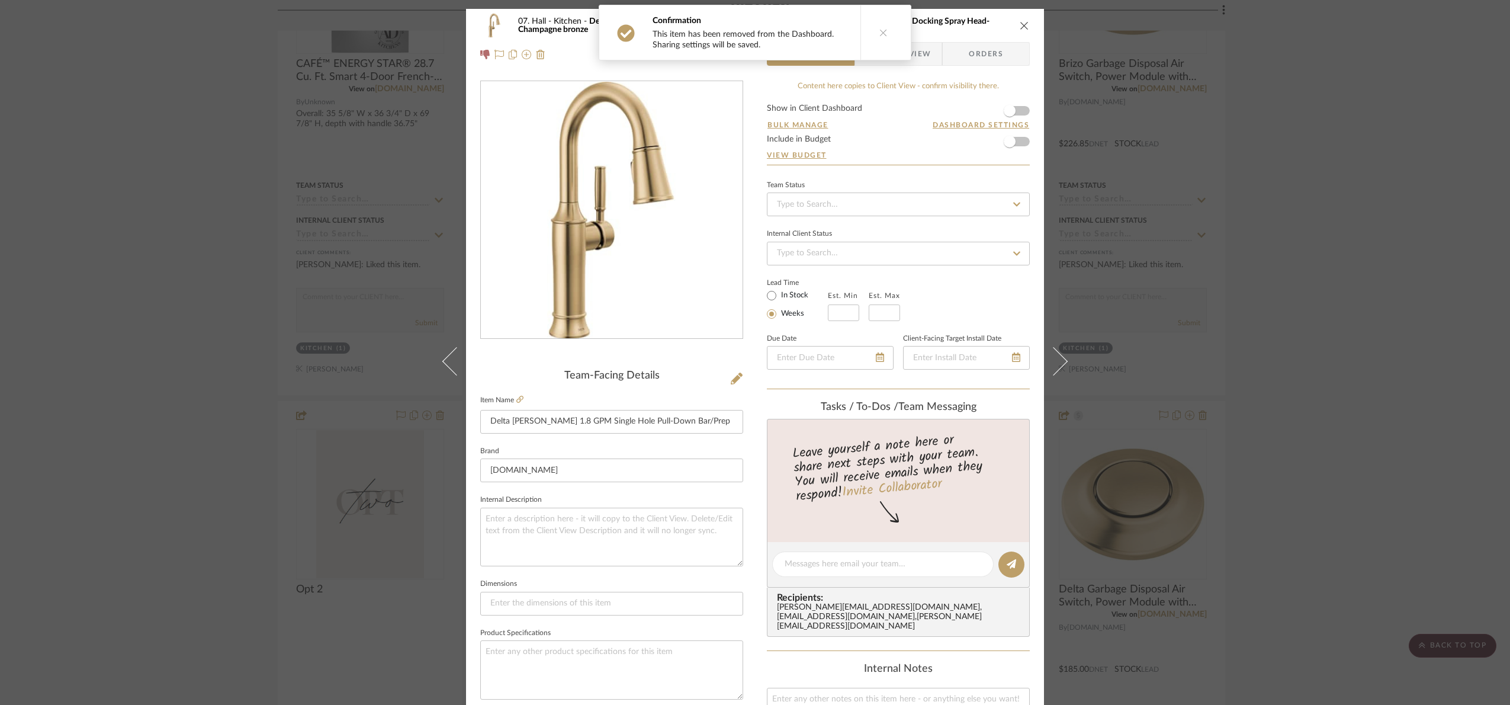
click at [1300, 343] on div "07. Hall Kitchen Delta Renaldi 1.8 GPM Single Hole Pull-Down Bar/Prep Faucet wi…" at bounding box center [755, 352] width 1510 height 705
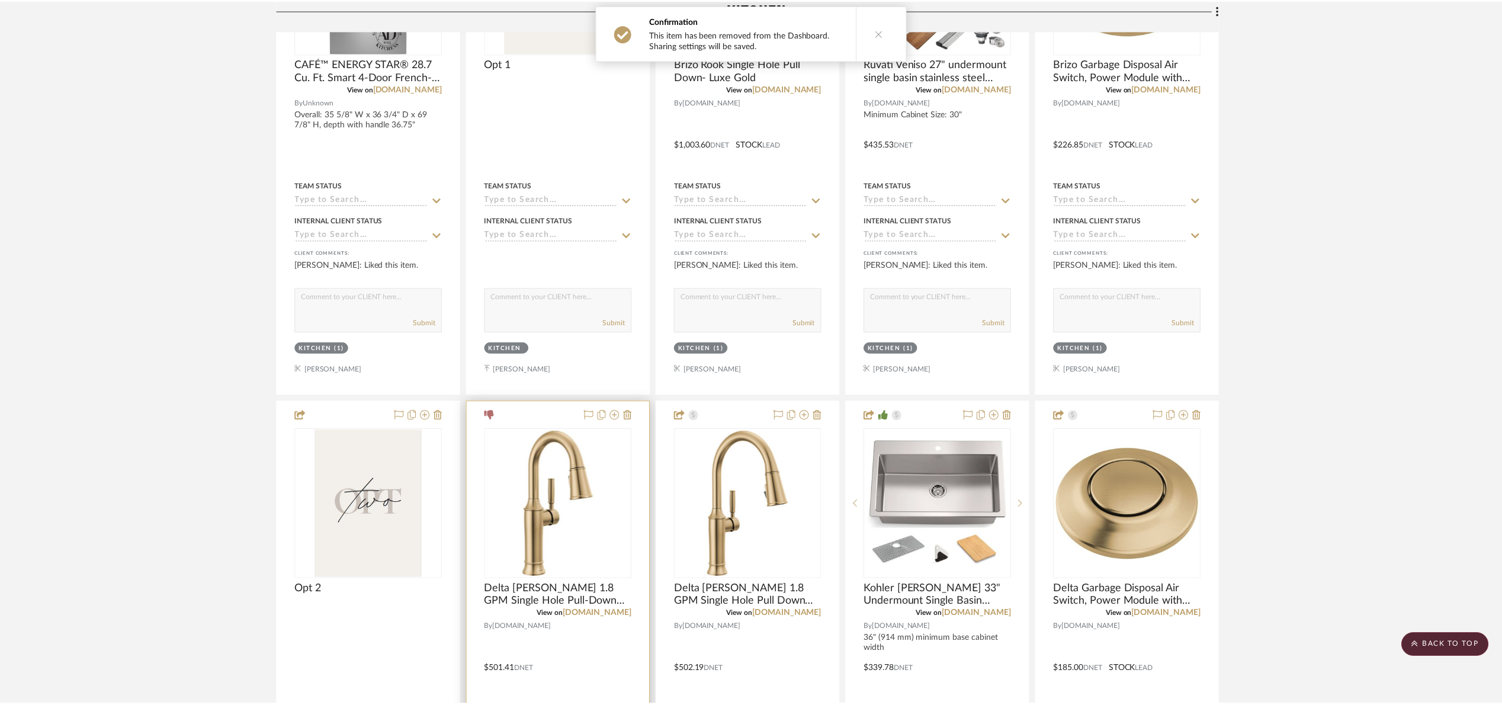
scroll to position [1066, 0]
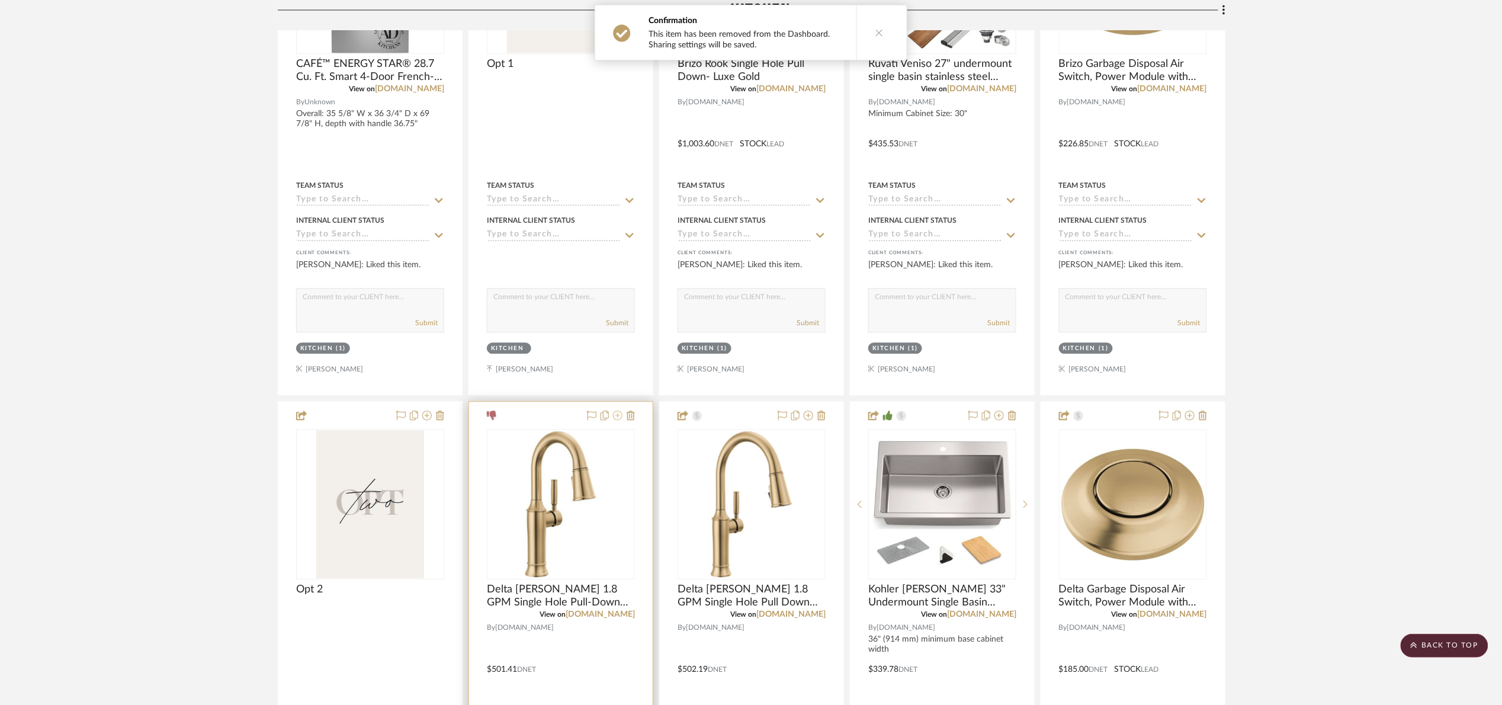
click at [617, 418] on icon at bounding box center [617, 414] width 9 height 9
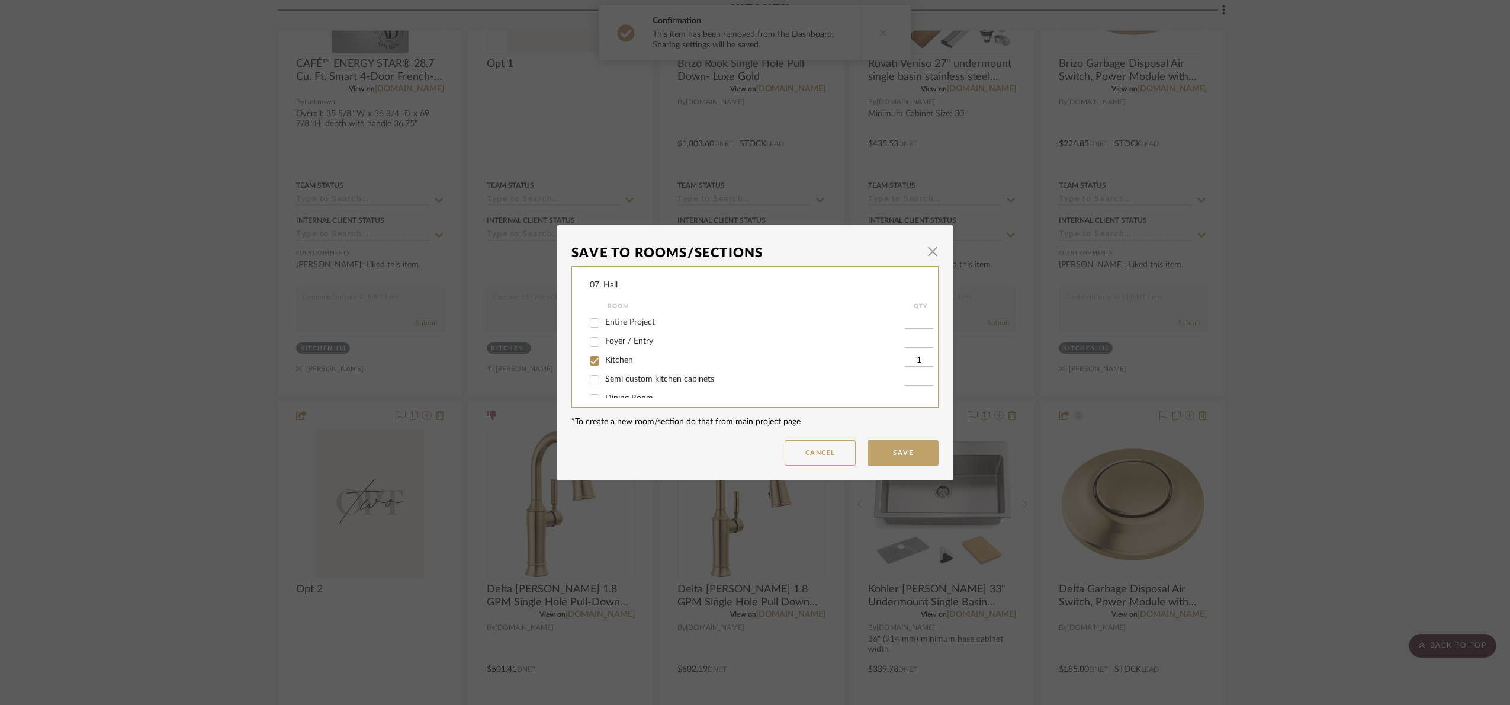
click at [606, 359] on span "Kitchen" at bounding box center [619, 360] width 28 height 8
click at [604, 359] on input "Kitchen" at bounding box center [594, 360] width 19 height 19
checkbox input "false"
click at [608, 382] on span "Will Not Use" at bounding box center [628, 385] width 47 height 8
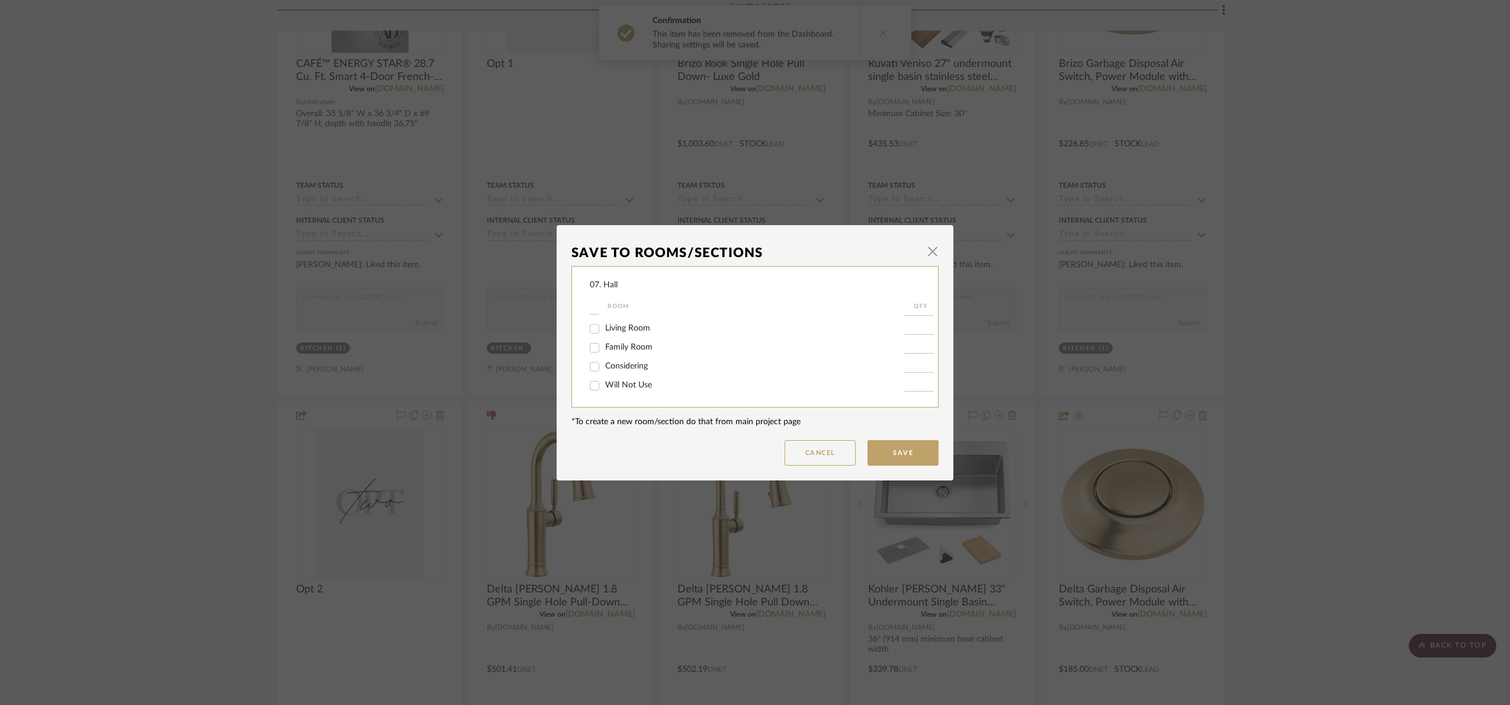
click at [604, 382] on input "Will Not Use" at bounding box center [594, 385] width 19 height 19
checkbox input "true"
type input "1"
click at [909, 454] on button "Save" at bounding box center [903, 452] width 71 height 25
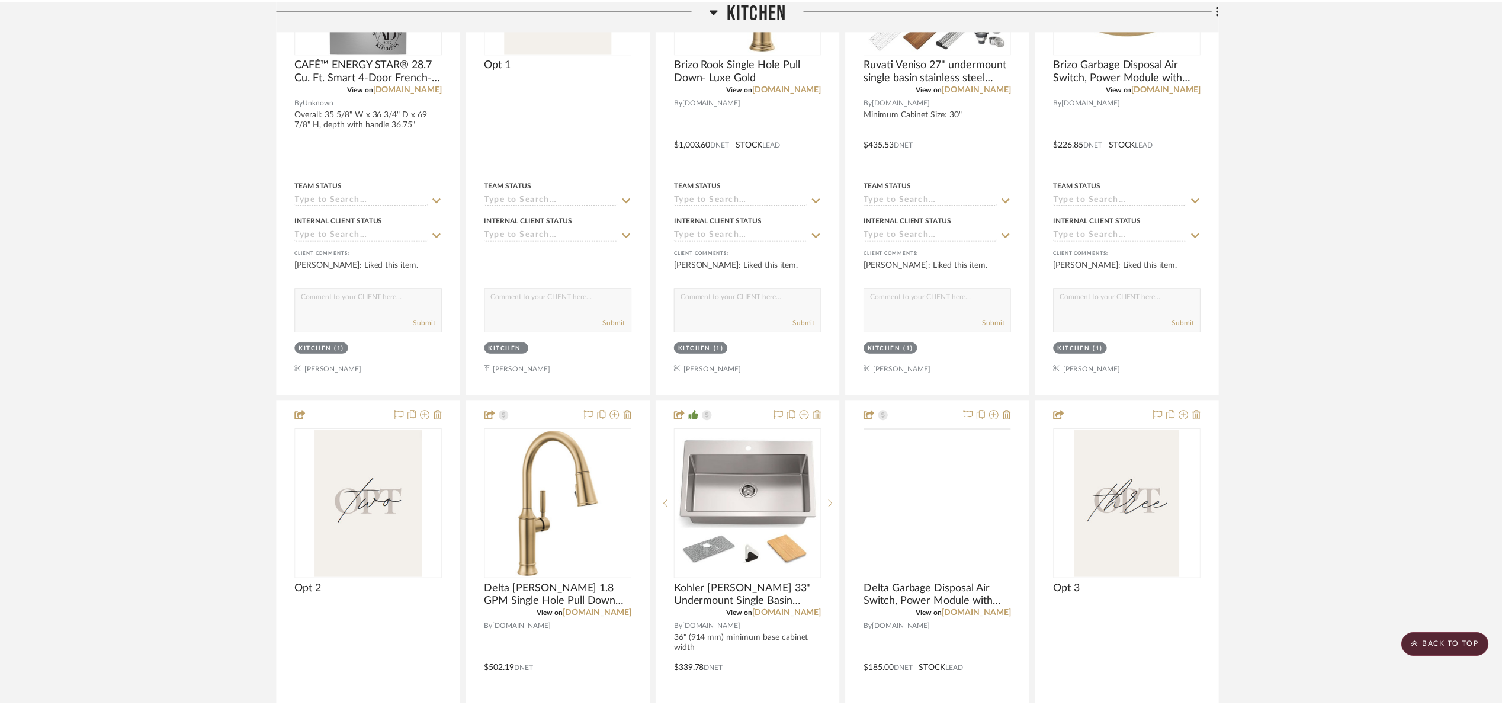
scroll to position [1066, 0]
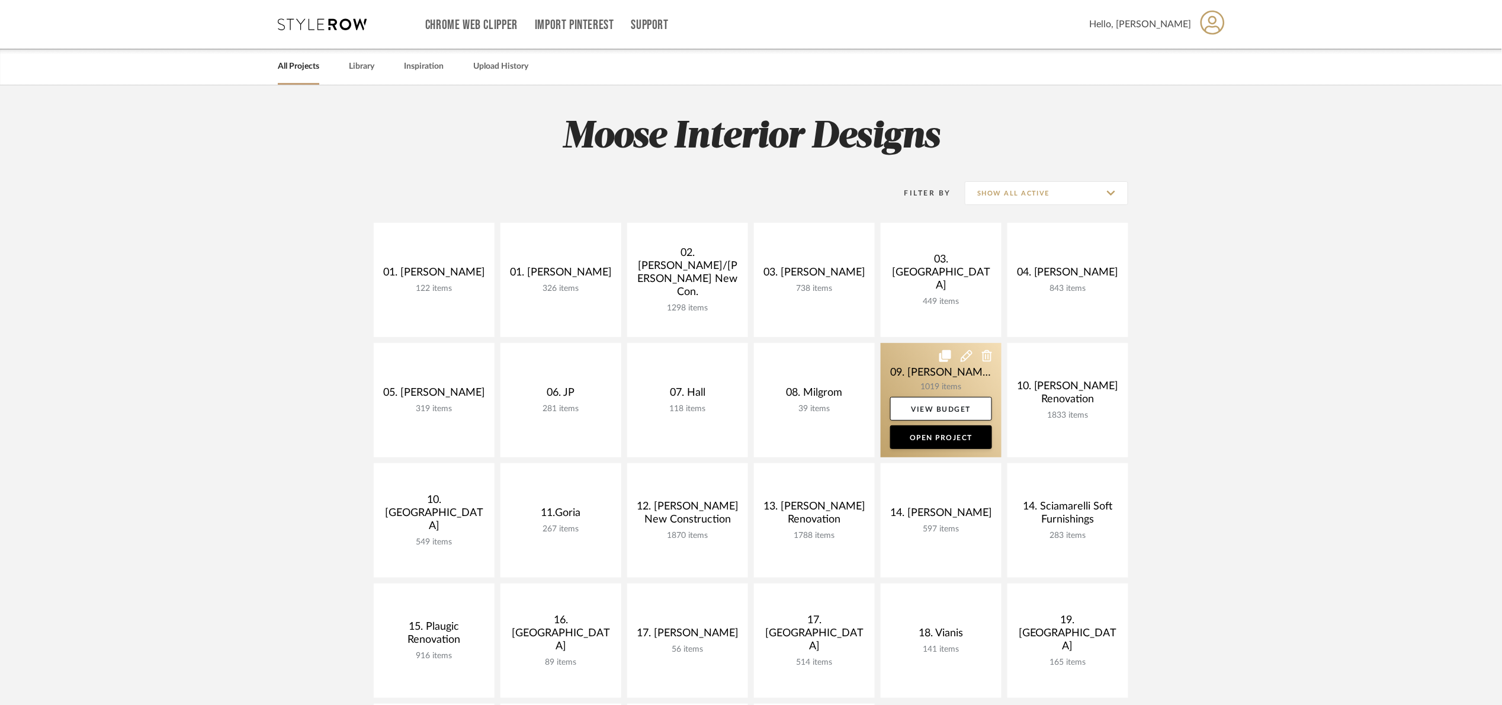
click at [920, 359] on link at bounding box center [941, 400] width 121 height 114
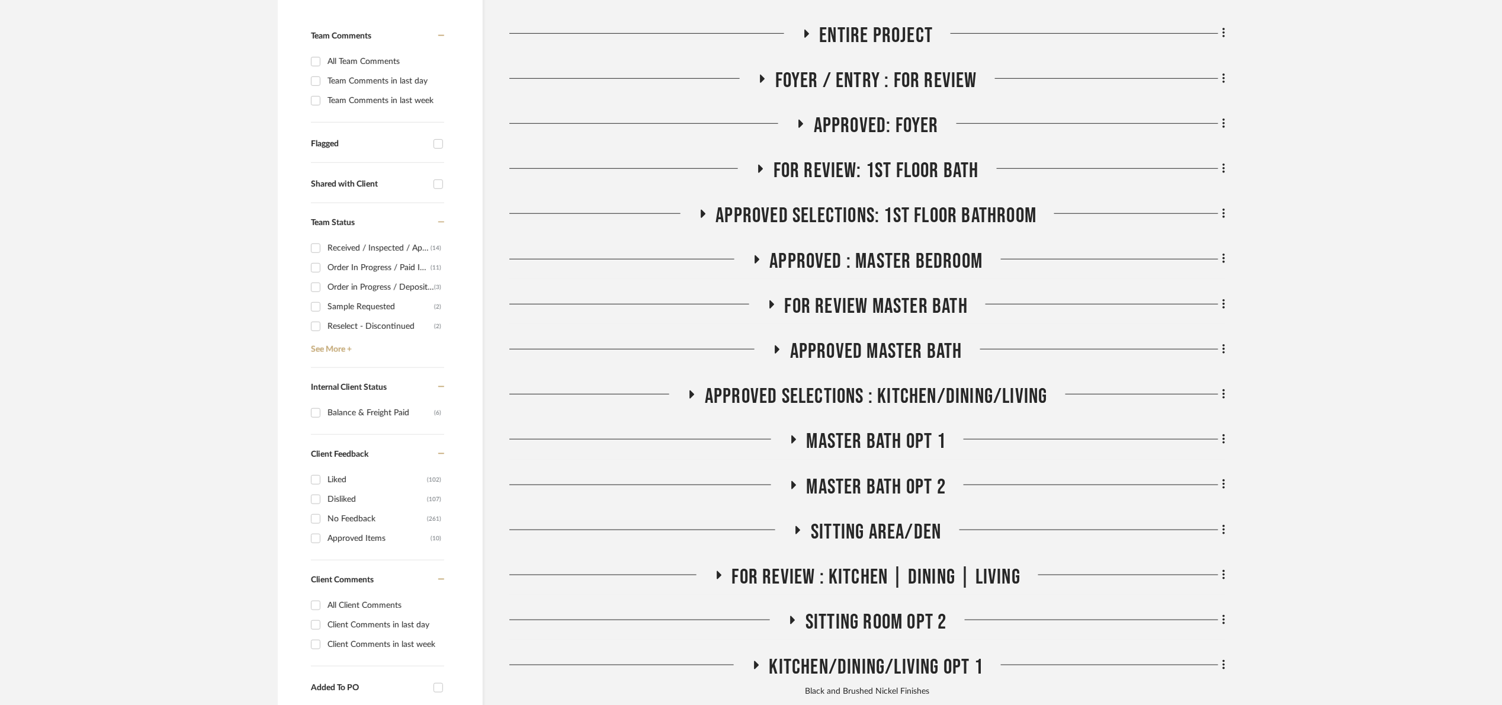
scroll to position [355, 0]
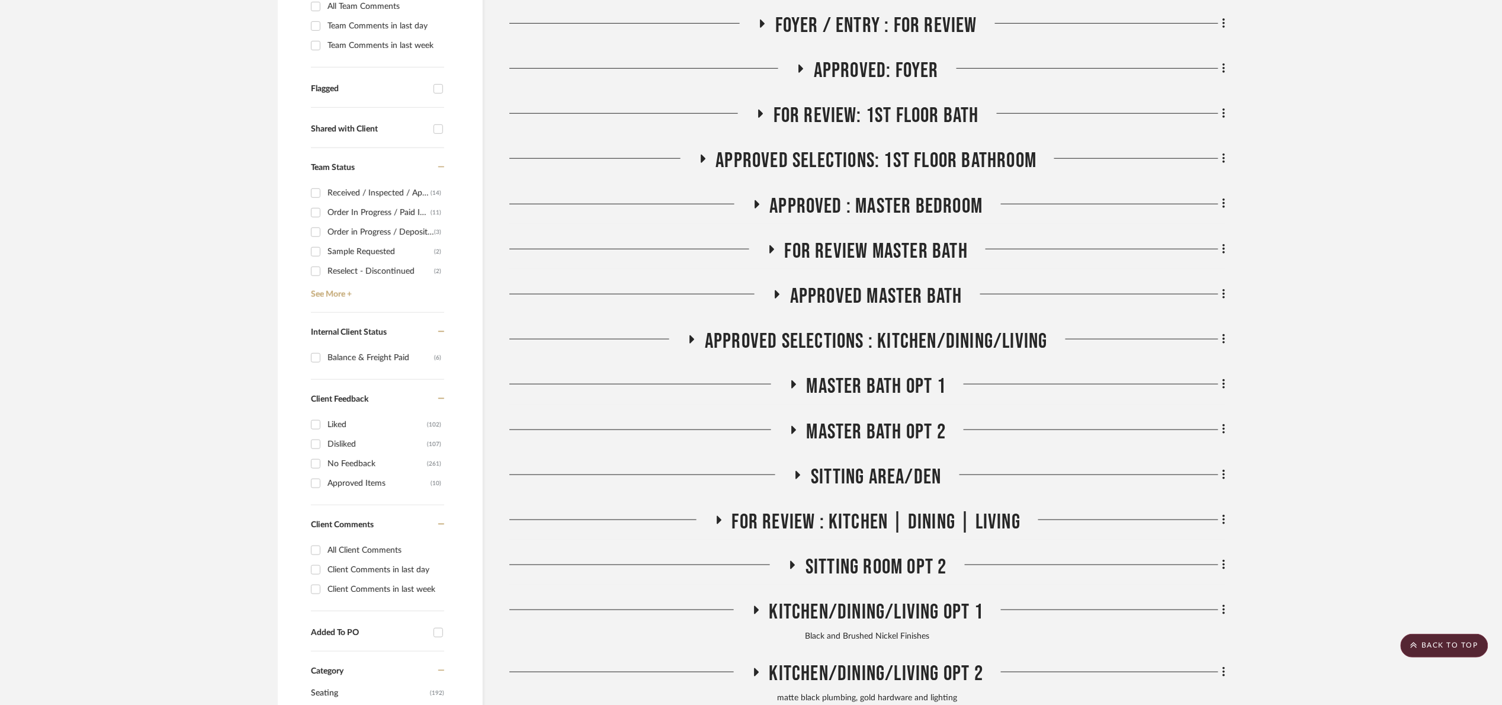
click at [890, 306] on span "Approved Master Bath" at bounding box center [876, 296] width 172 height 25
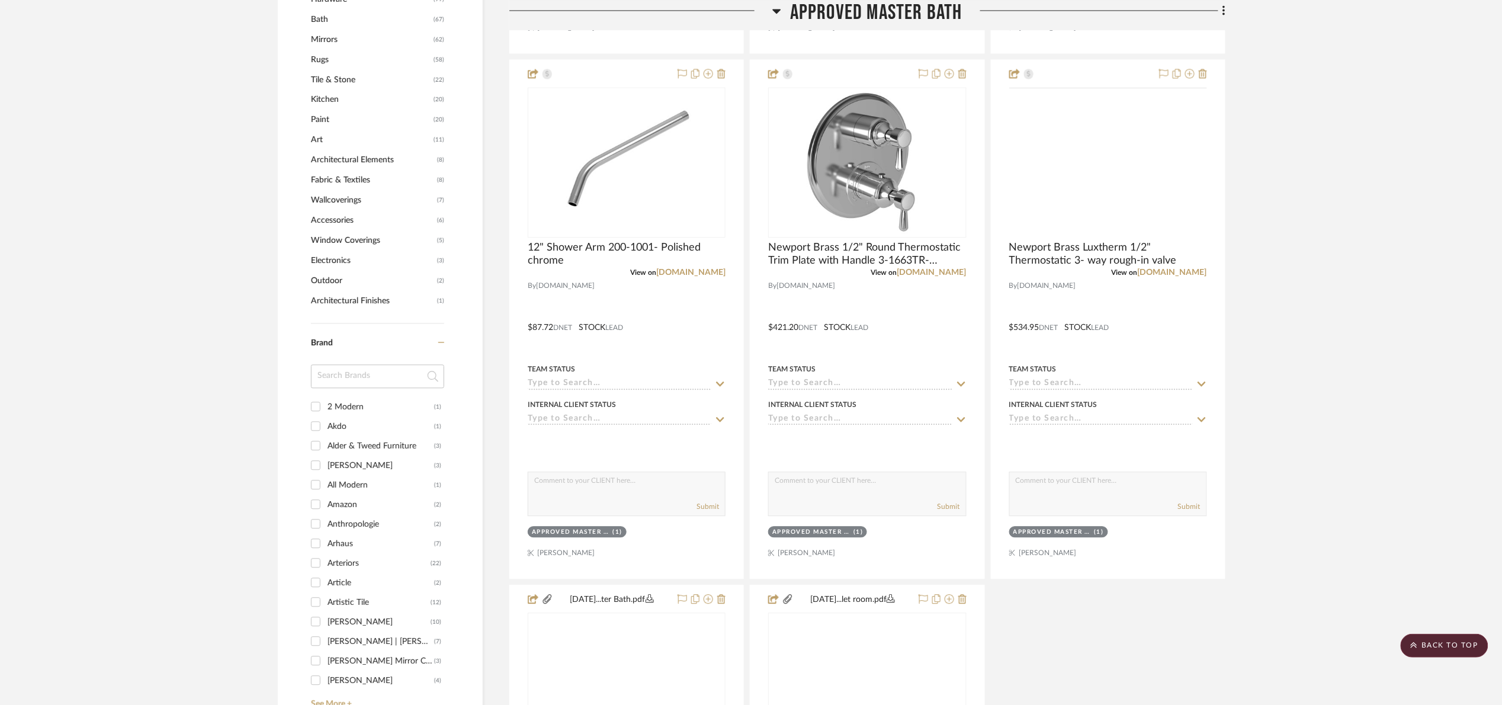
scroll to position [1155, 0]
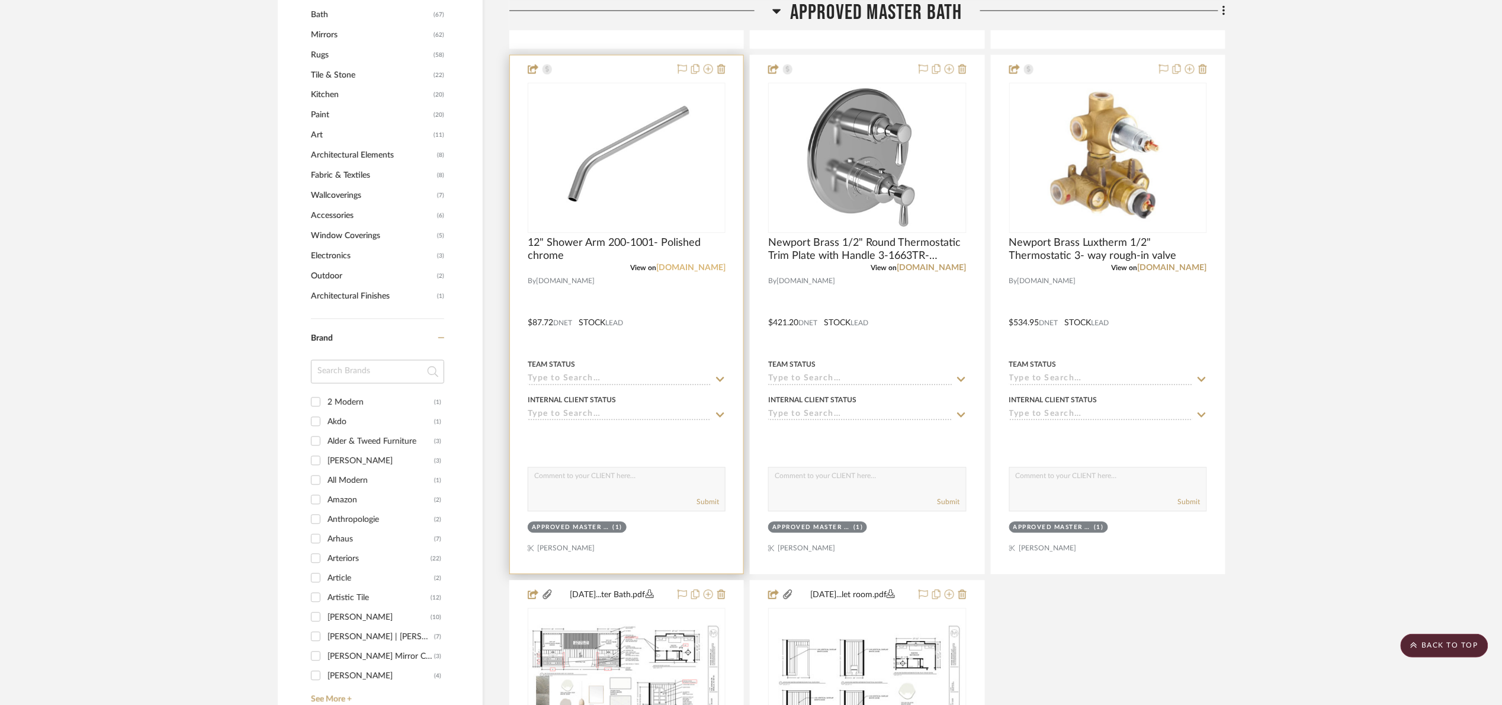
click at [682, 270] on link "[DOMAIN_NAME]" at bounding box center [690, 268] width 69 height 8
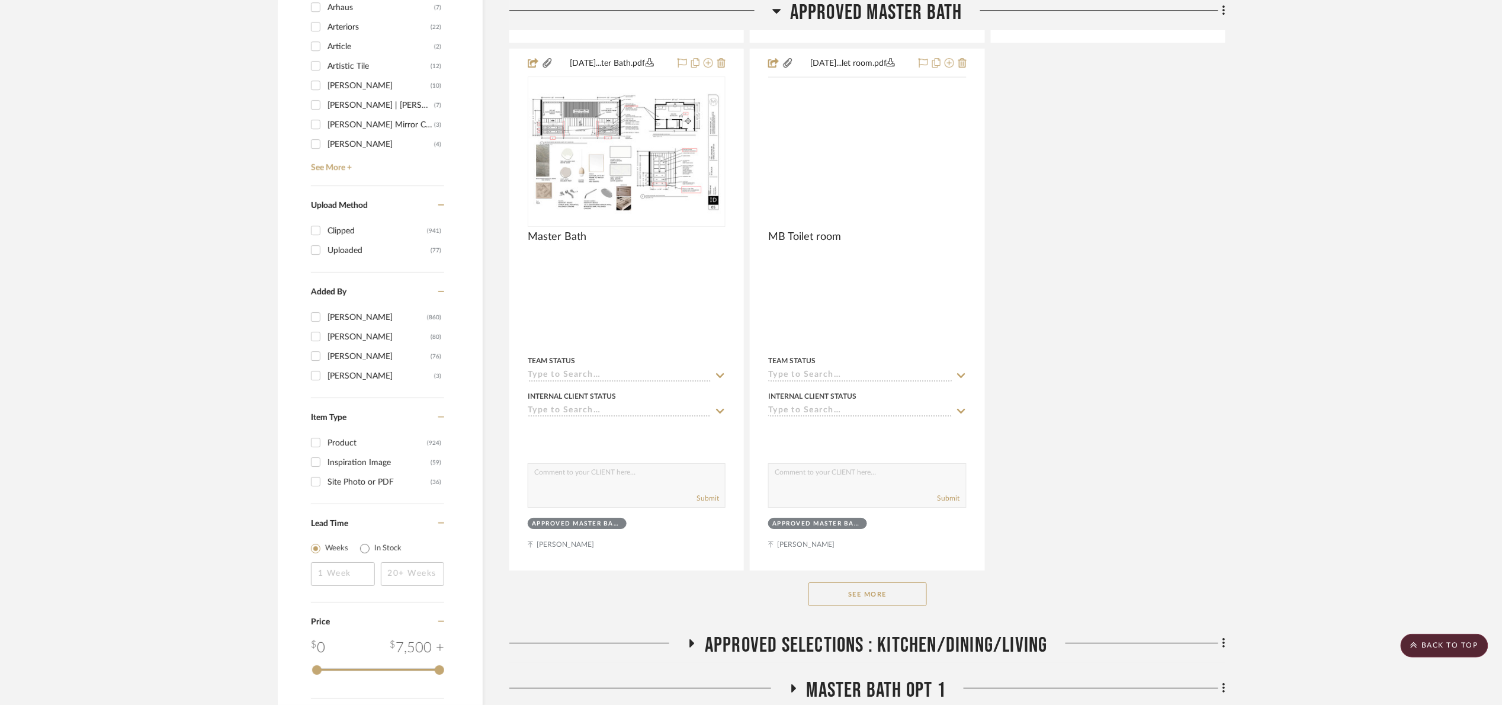
scroll to position [1777, 0]
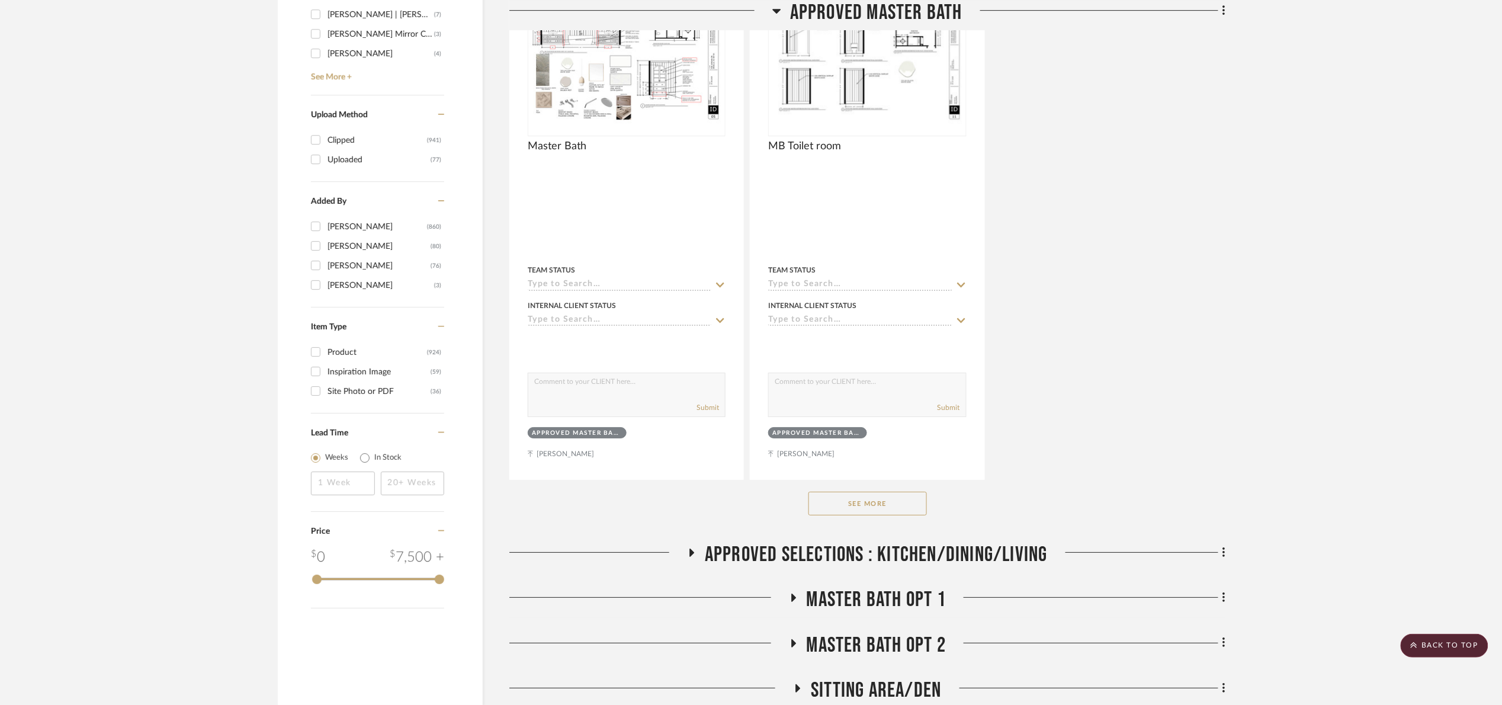
click at [899, 514] on button "See More" at bounding box center [868, 504] width 118 height 24
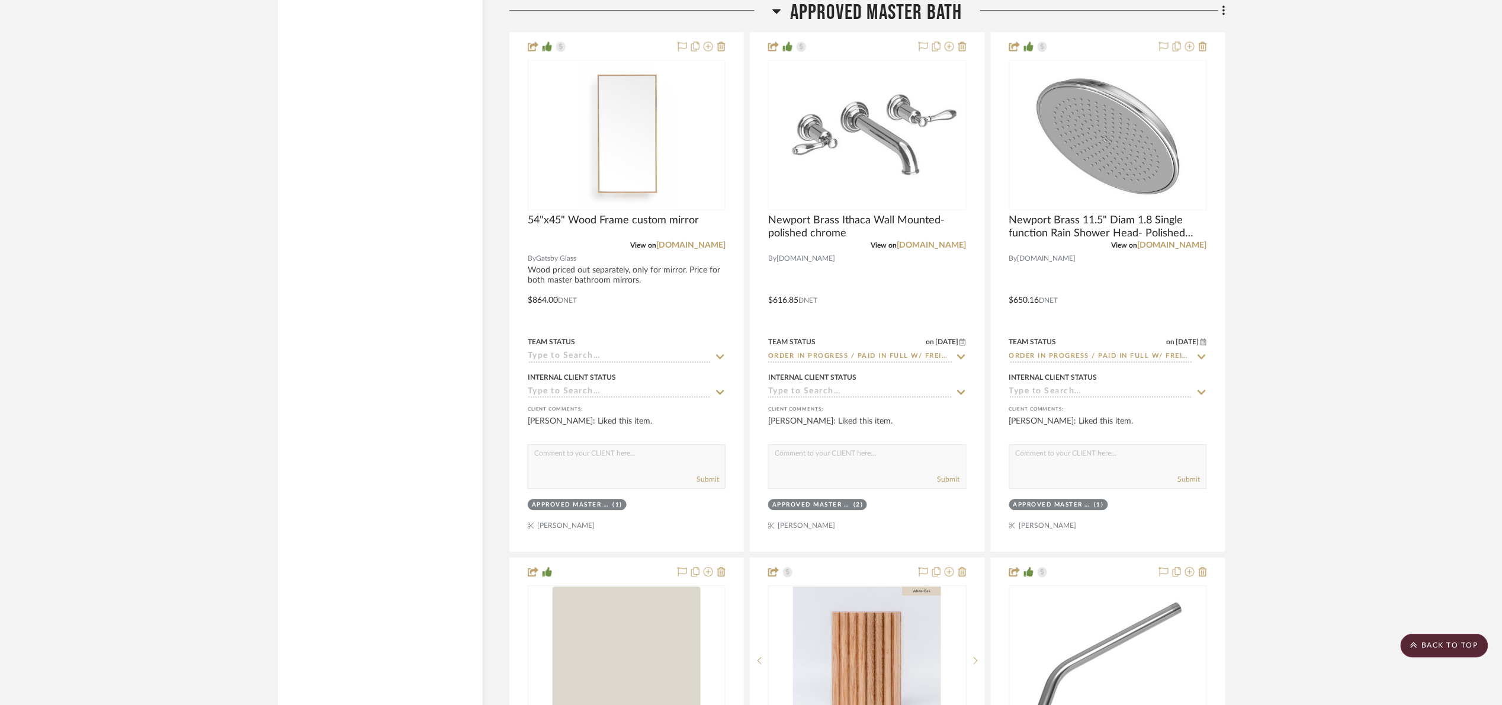
scroll to position [3199, 0]
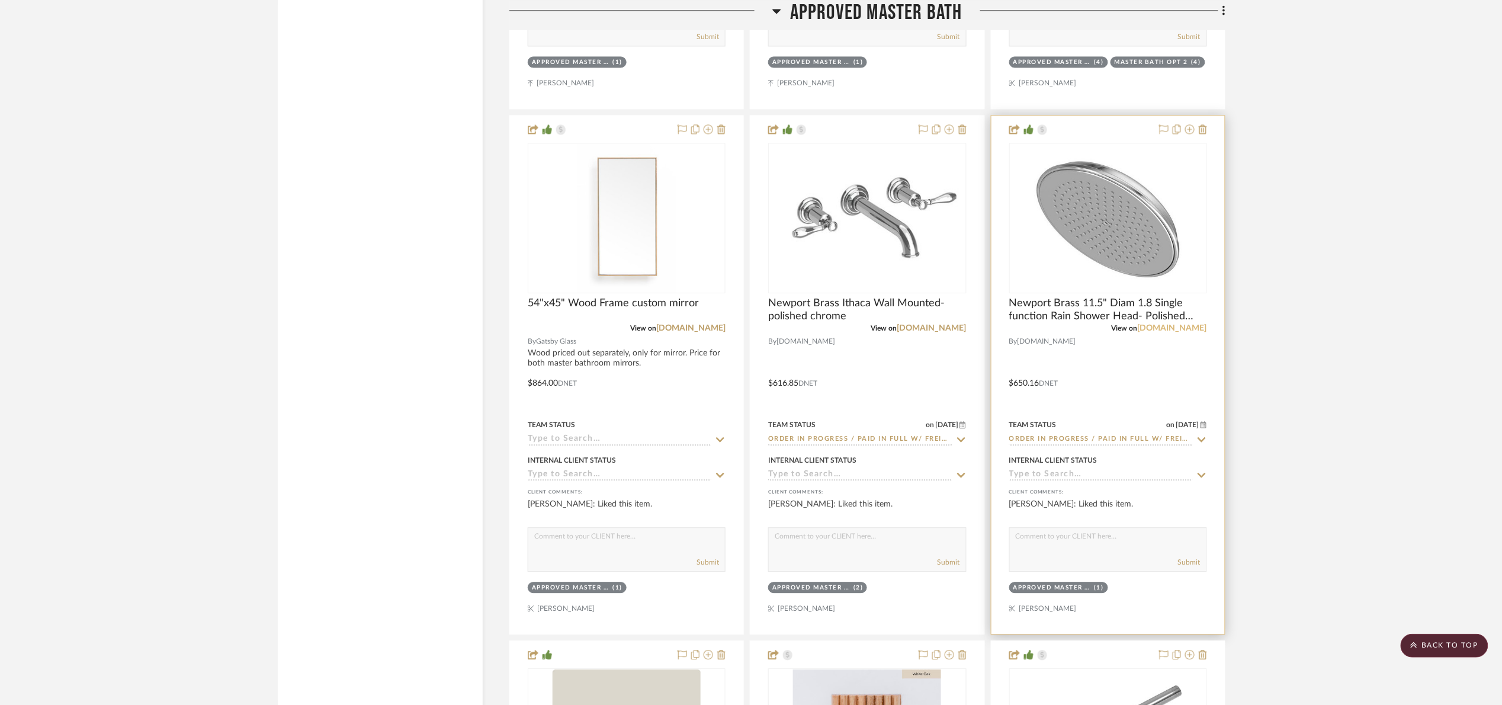
click at [1179, 332] on link "[DOMAIN_NAME]" at bounding box center [1172, 328] width 69 height 8
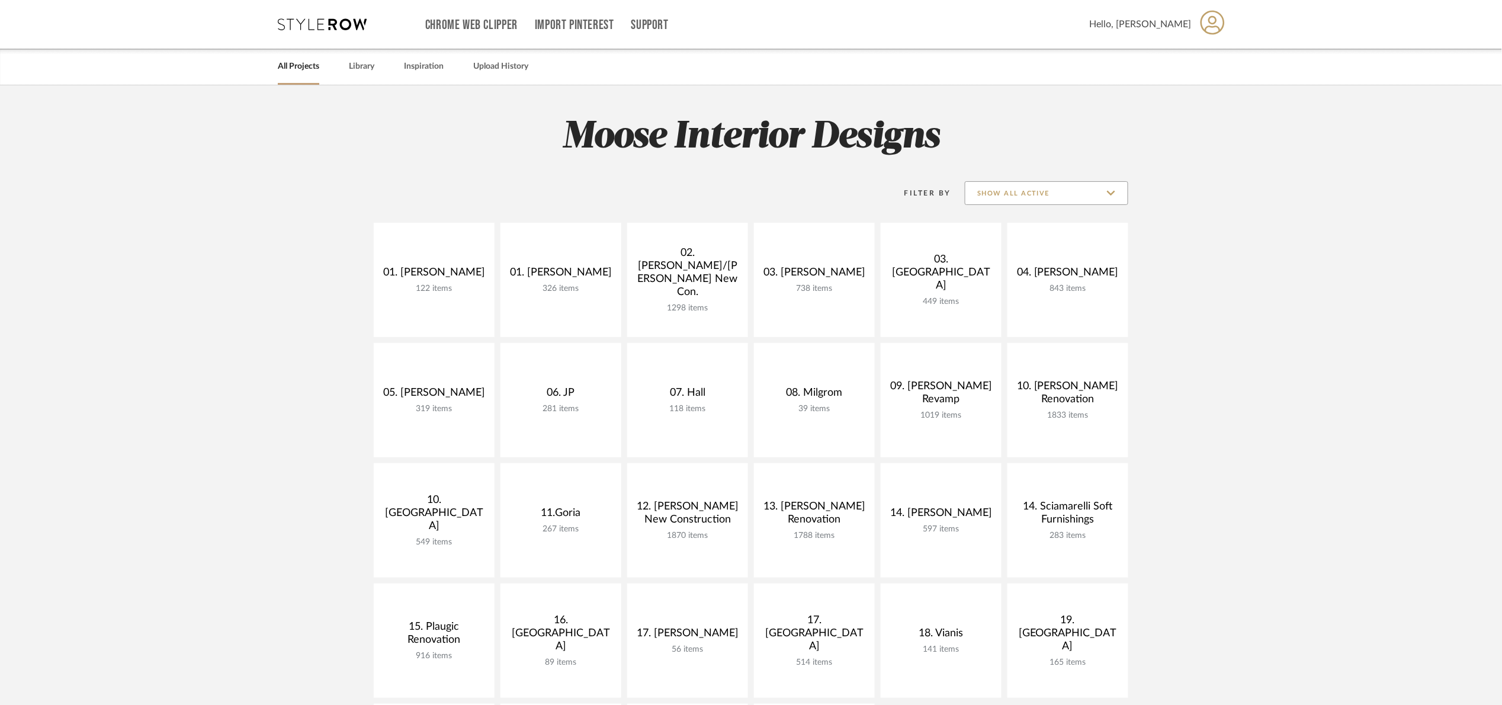
click at [1060, 201] on input "Show All Active" at bounding box center [1046, 193] width 163 height 24
click at [1005, 279] on span "Archived" at bounding box center [1048, 279] width 140 height 10
type input "Archived"
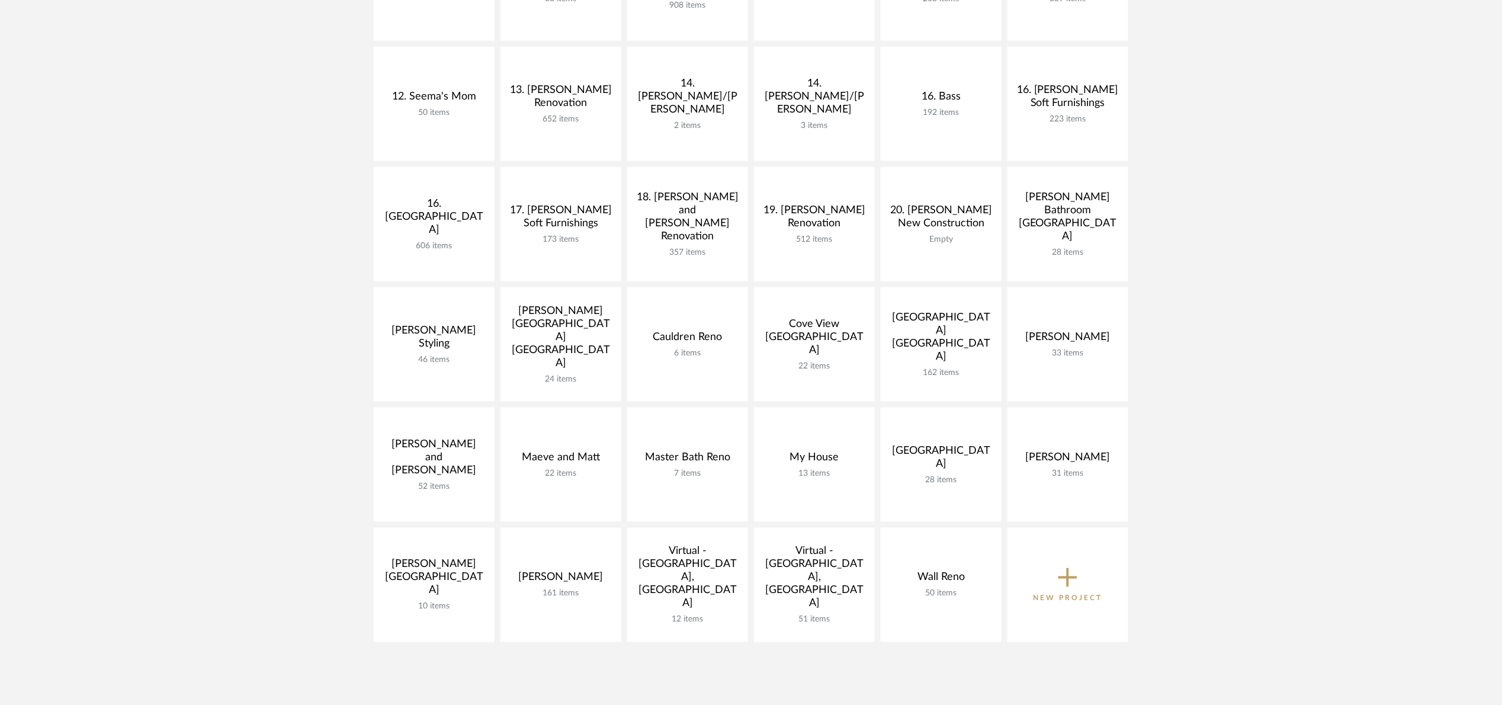
scroll to position [533, 0]
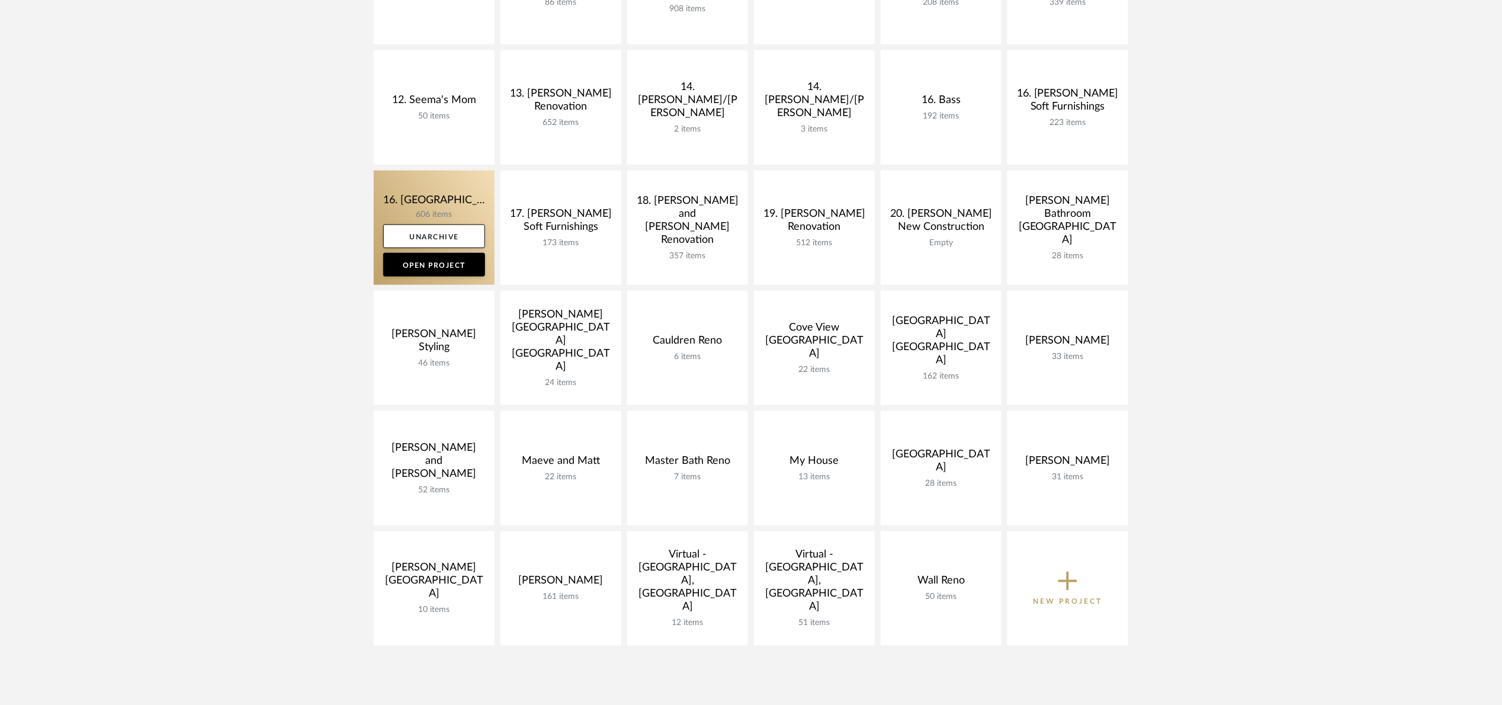
click at [387, 194] on link at bounding box center [434, 228] width 121 height 114
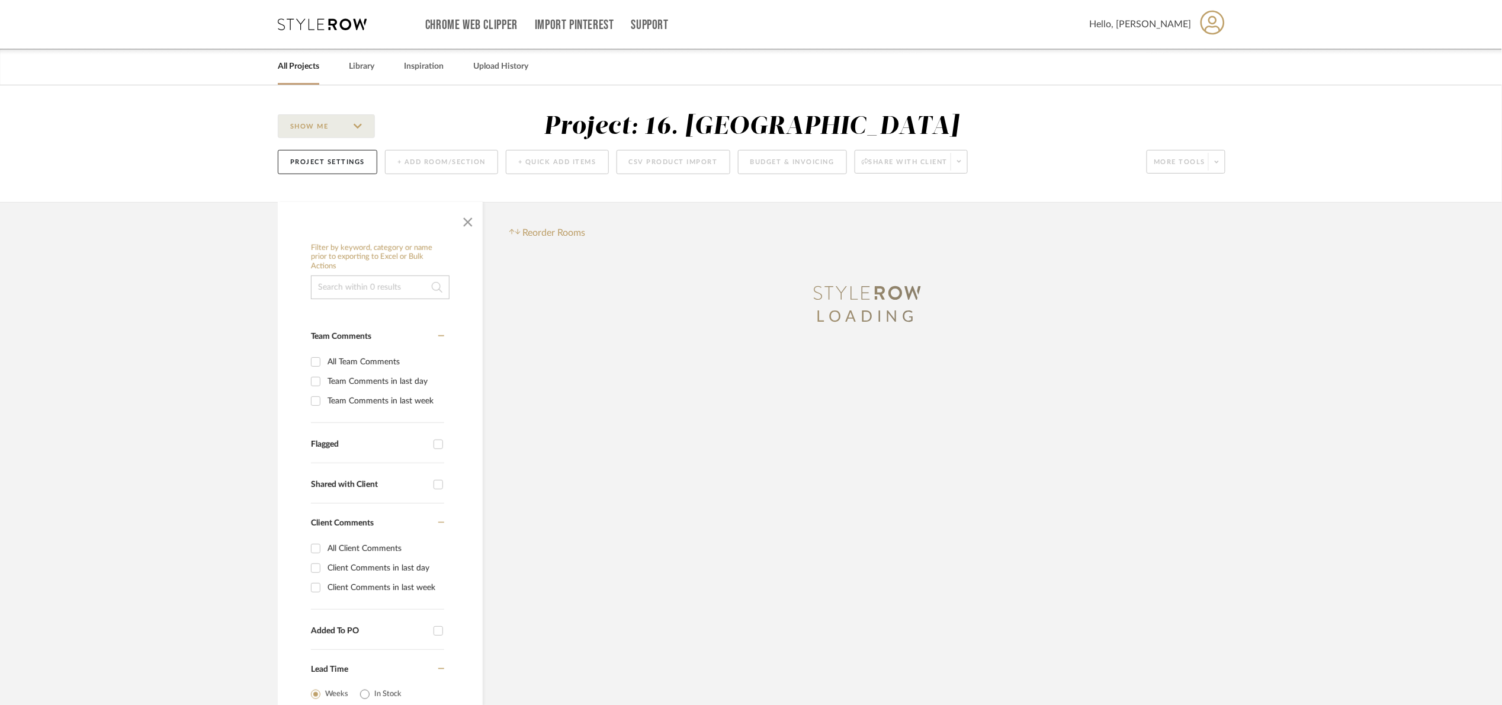
click at [382, 294] on input at bounding box center [380, 287] width 139 height 24
type input "k"
type input ";"
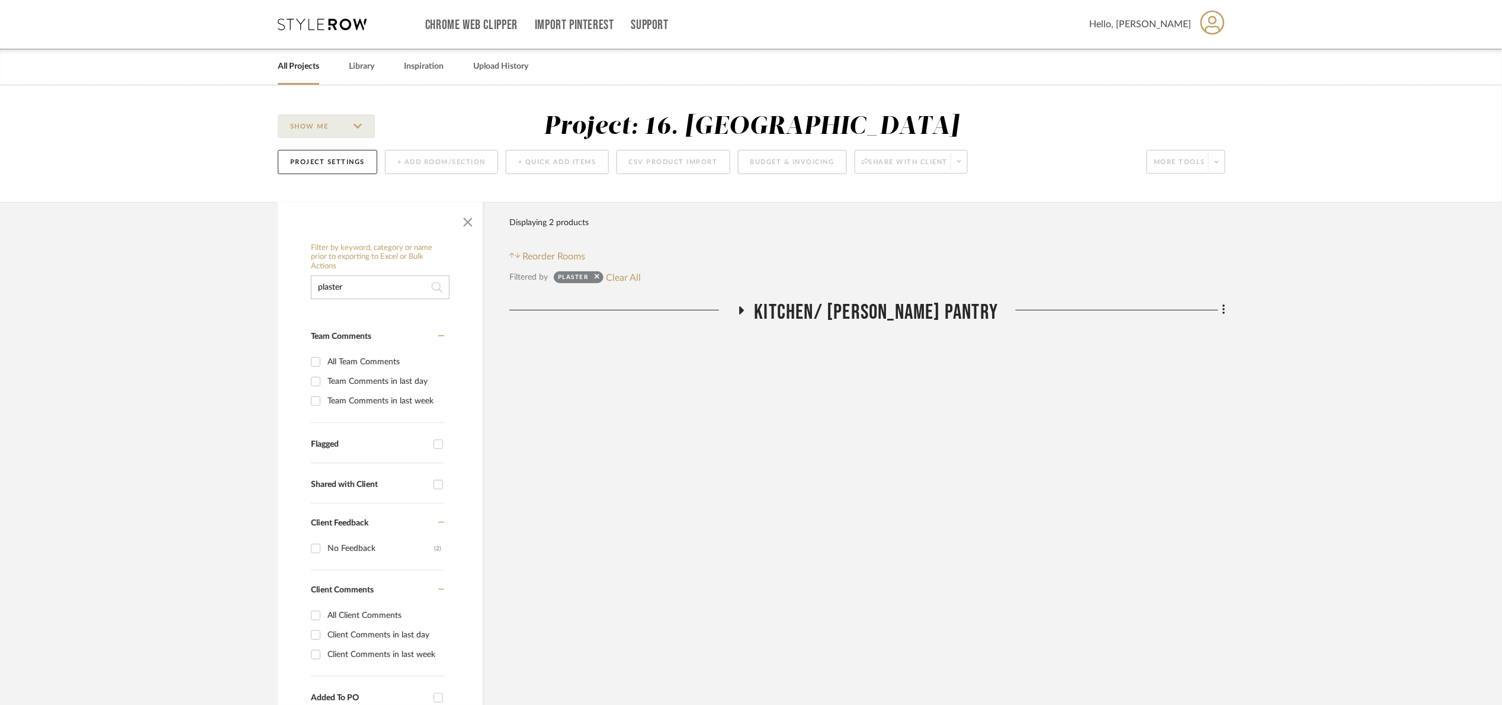
type input "plaster"
click at [959, 303] on span "Kitchen/ Butler's Pantry" at bounding box center [877, 312] width 244 height 25
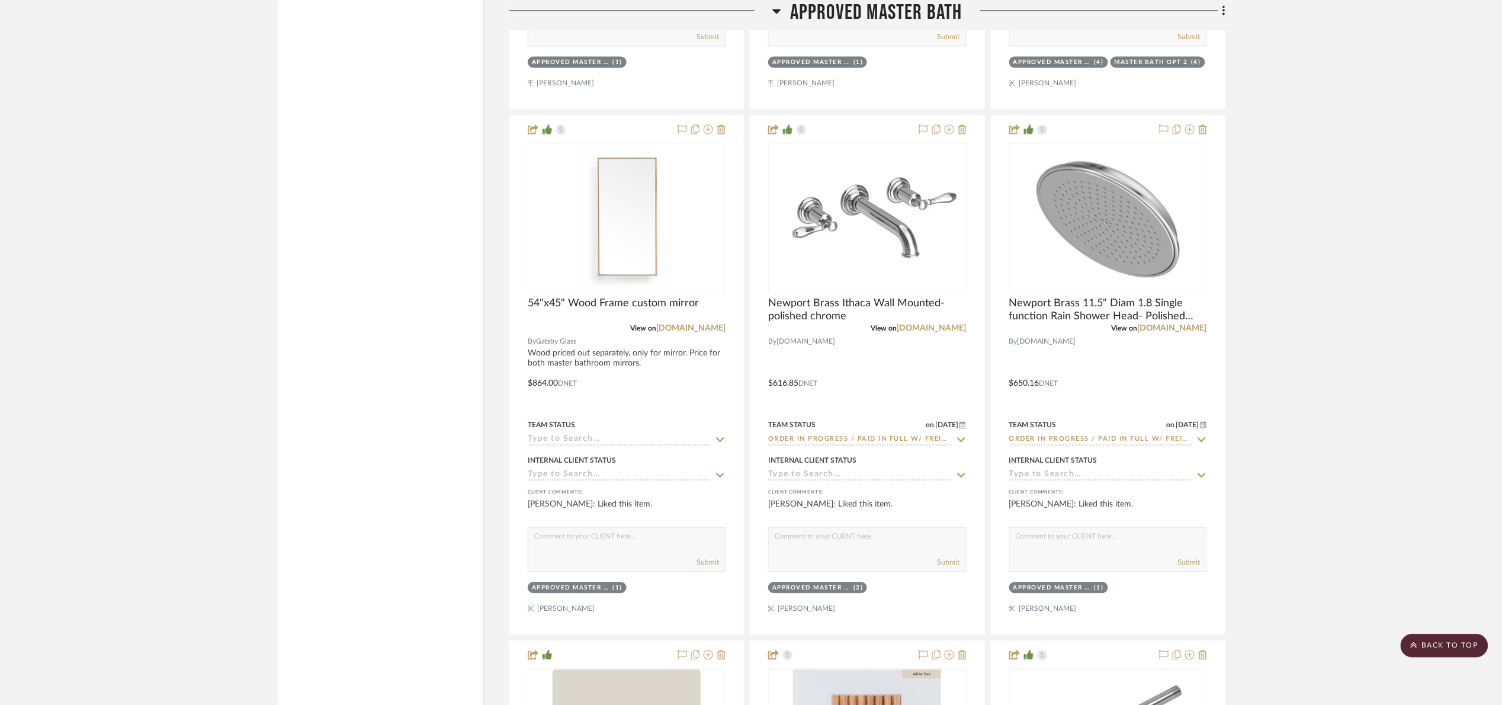
click at [788, 17] on h3 "Approved Master Bath" at bounding box center [867, 12] width 190 height 25
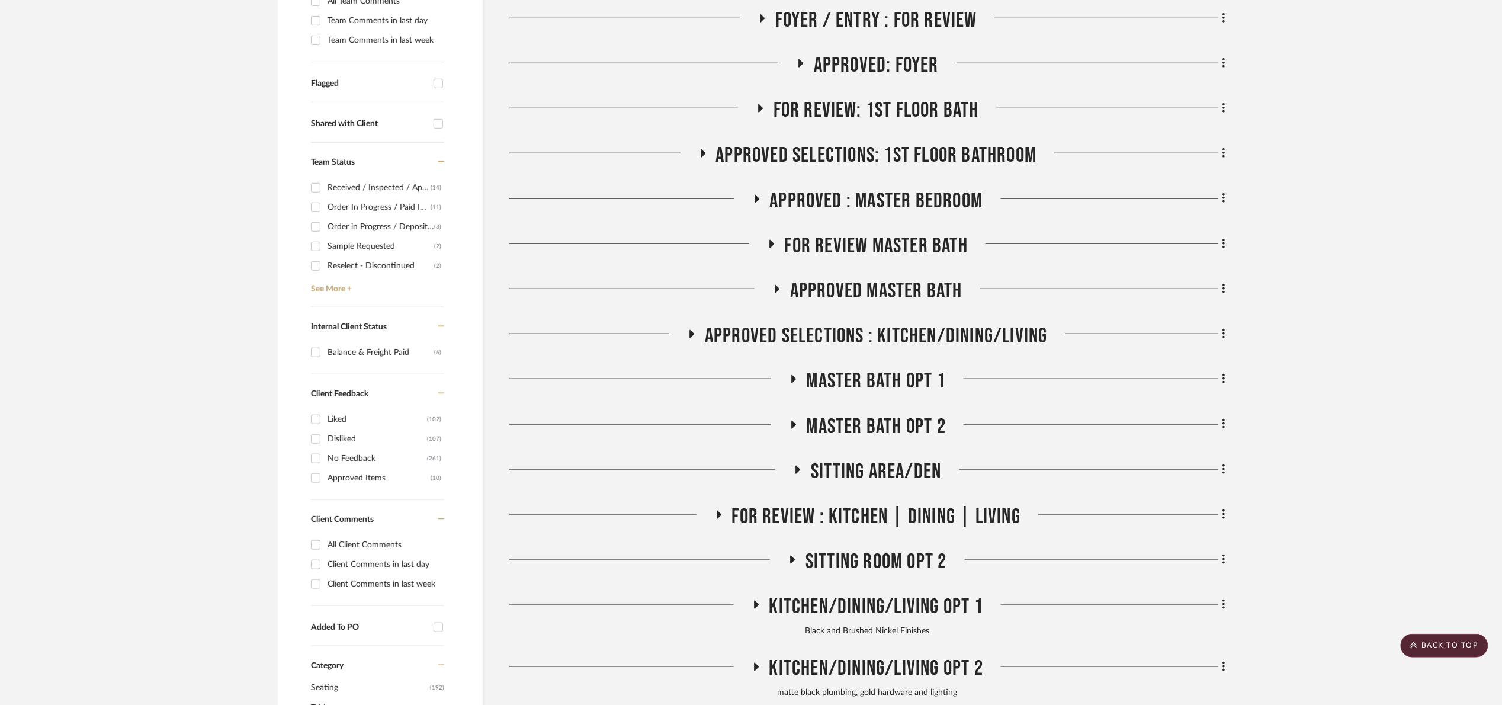
scroll to position [315, 0]
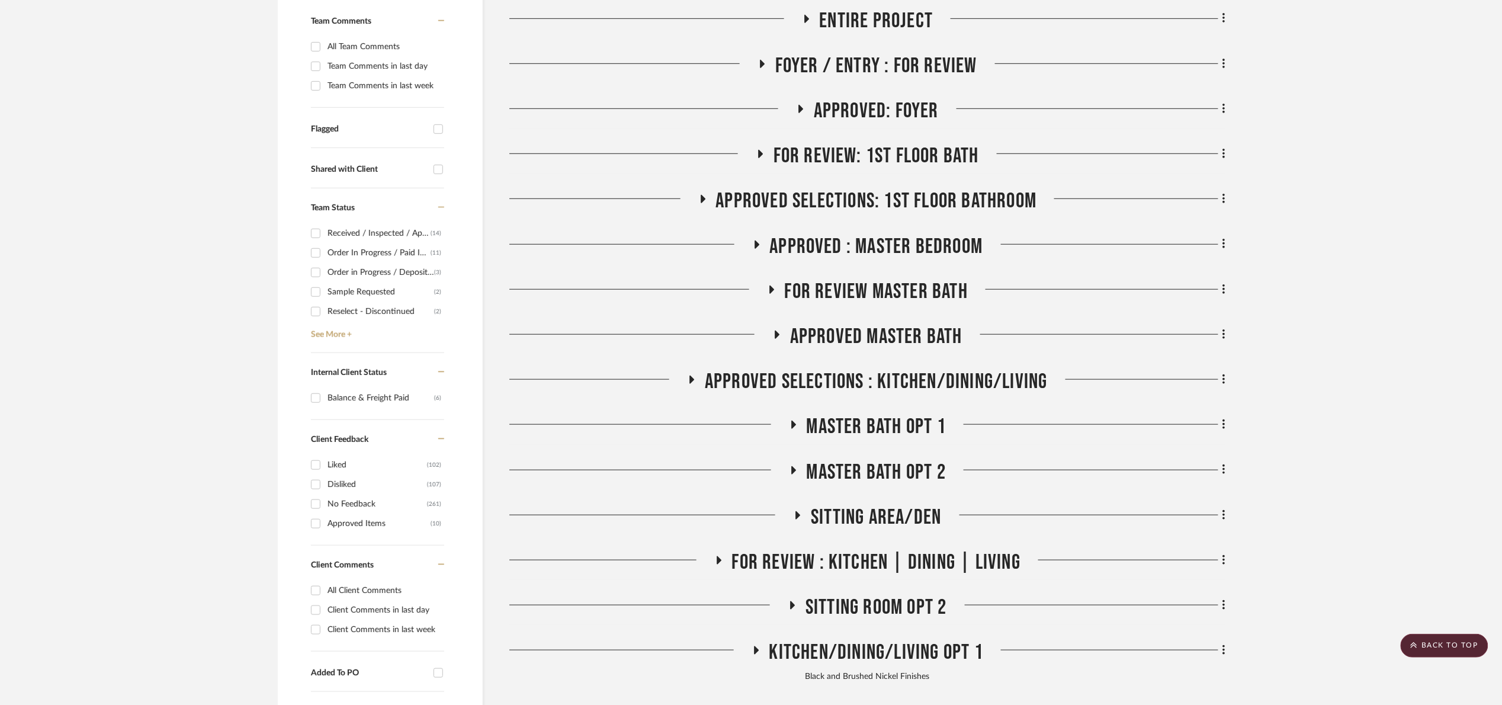
click at [926, 333] on span "Approved Master Bath" at bounding box center [876, 336] width 172 height 25
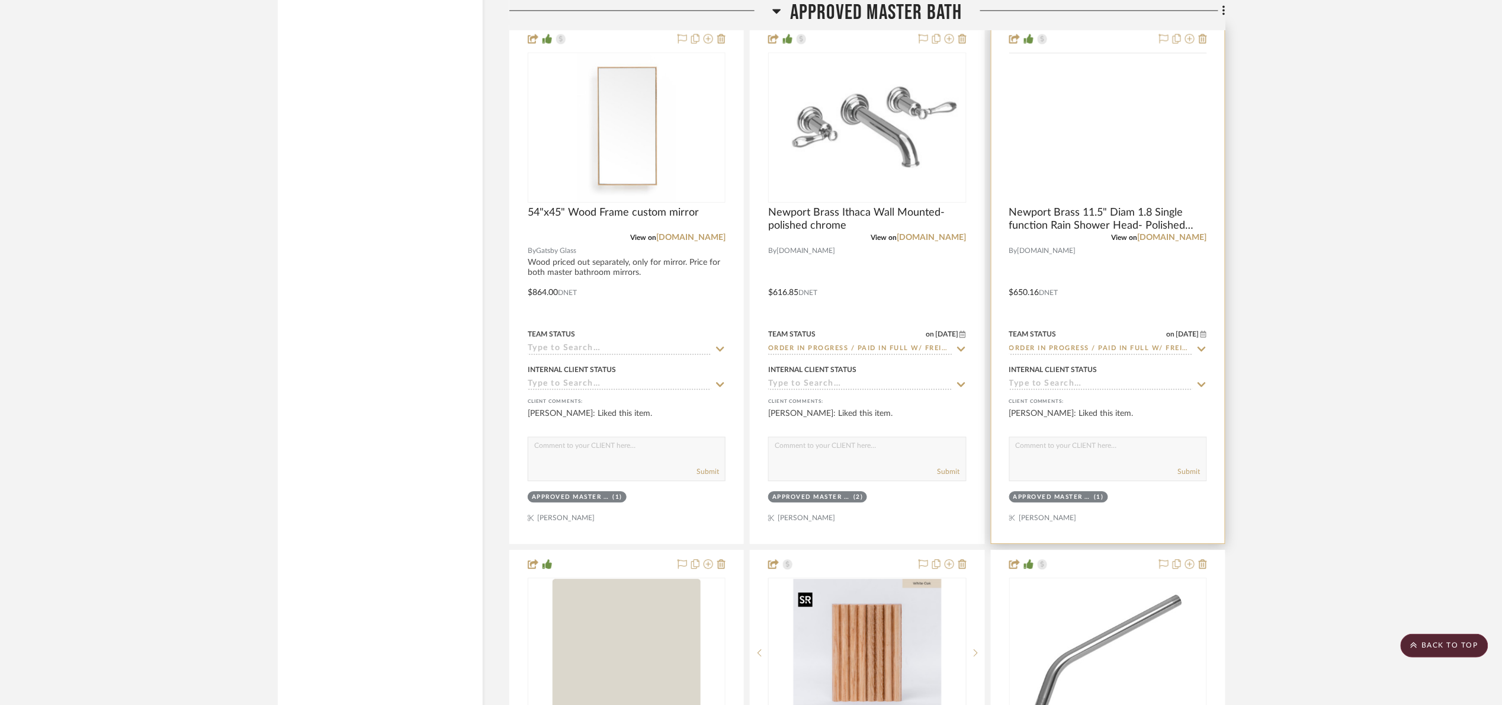
scroll to position [3158, 0]
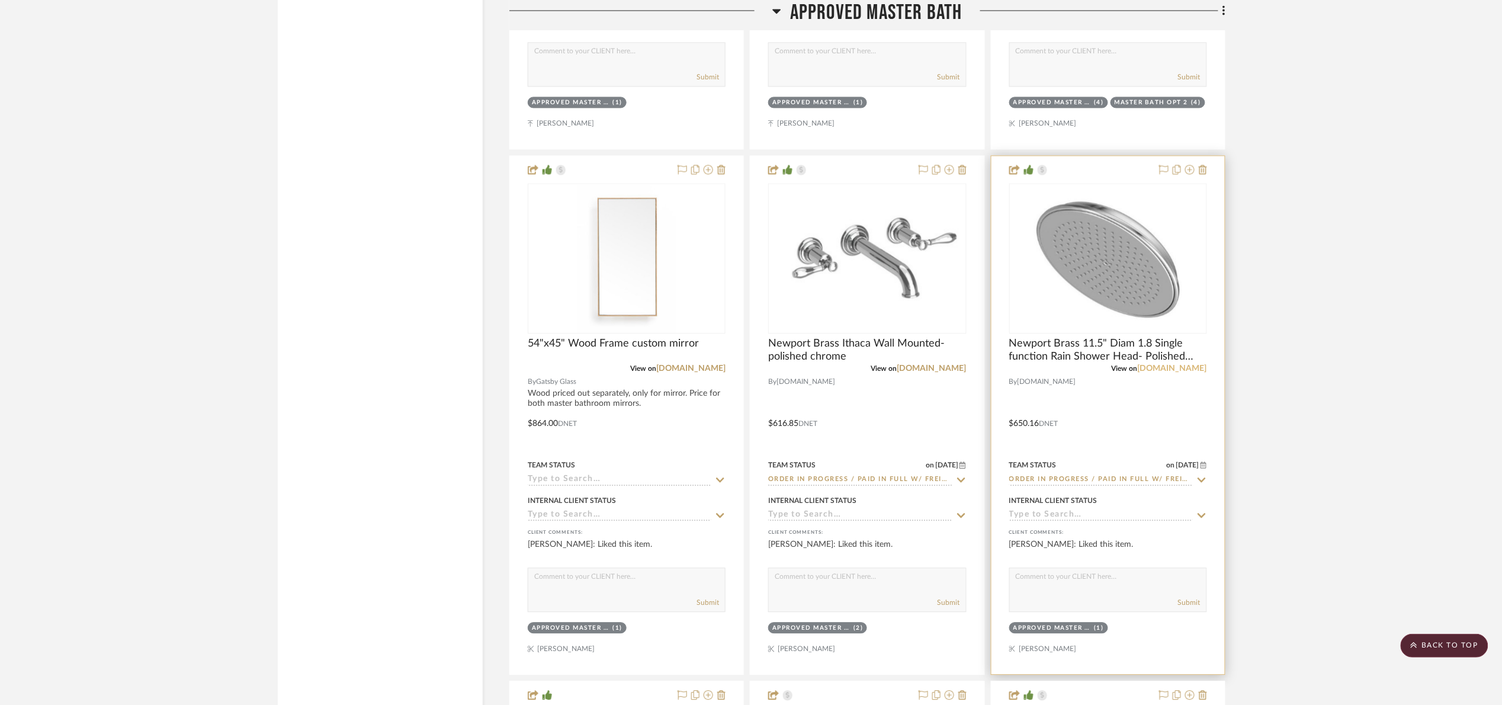
click at [1195, 371] on link "[DOMAIN_NAME]" at bounding box center [1172, 368] width 69 height 8
